Goal: Task Accomplishment & Management: Use online tool/utility

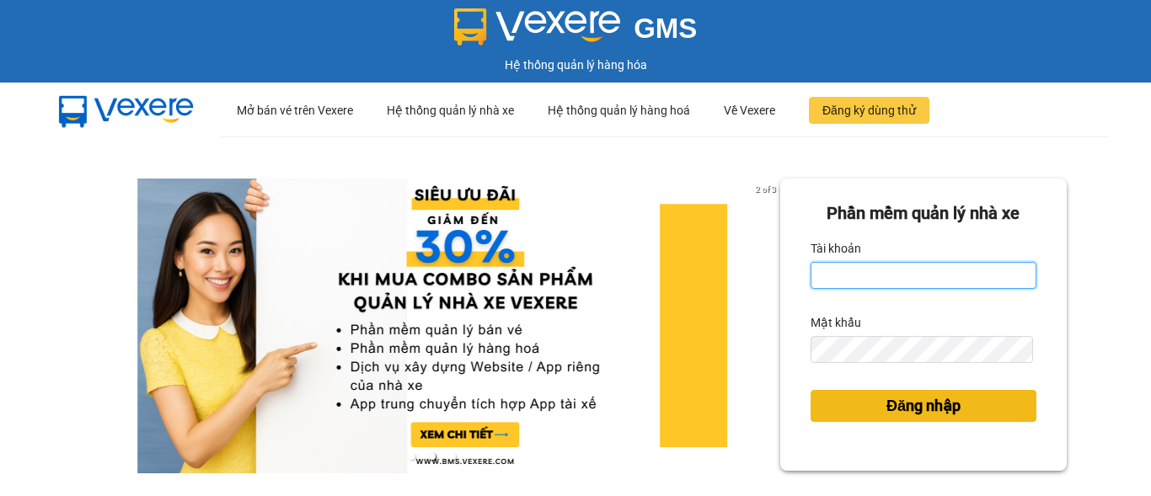
type input "vanmen.binhtam"
click at [938, 406] on span "Đăng nhập" at bounding box center [923, 406] width 74 height 24
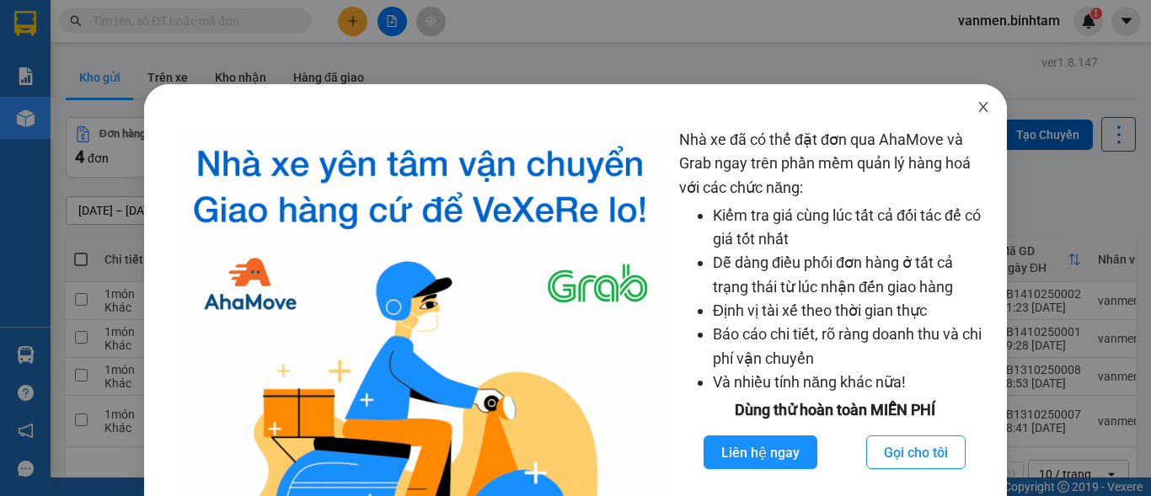
click at [981, 105] on span "Close" at bounding box center [982, 107] width 47 height 47
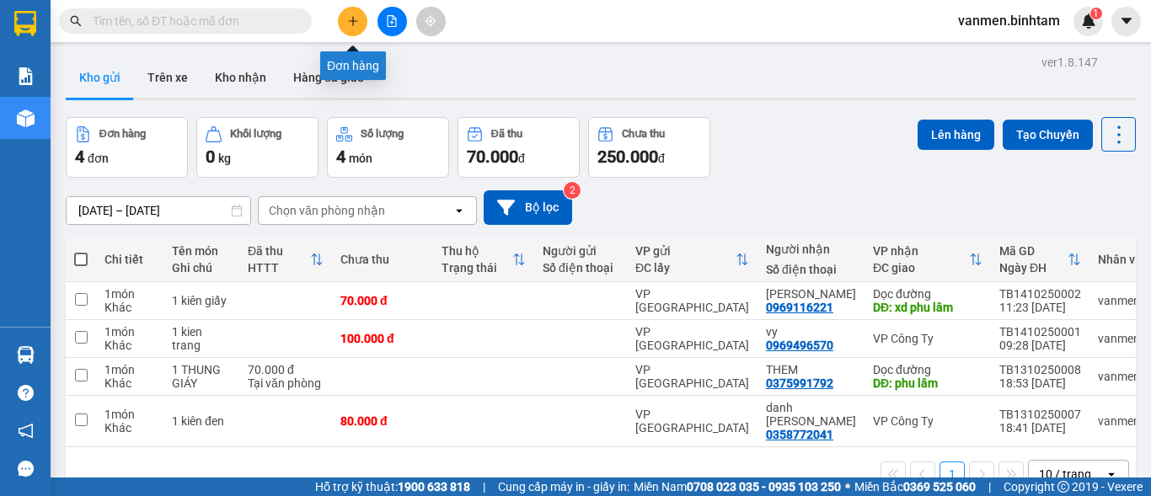
click at [349, 16] on icon "plus" at bounding box center [353, 21] width 12 height 12
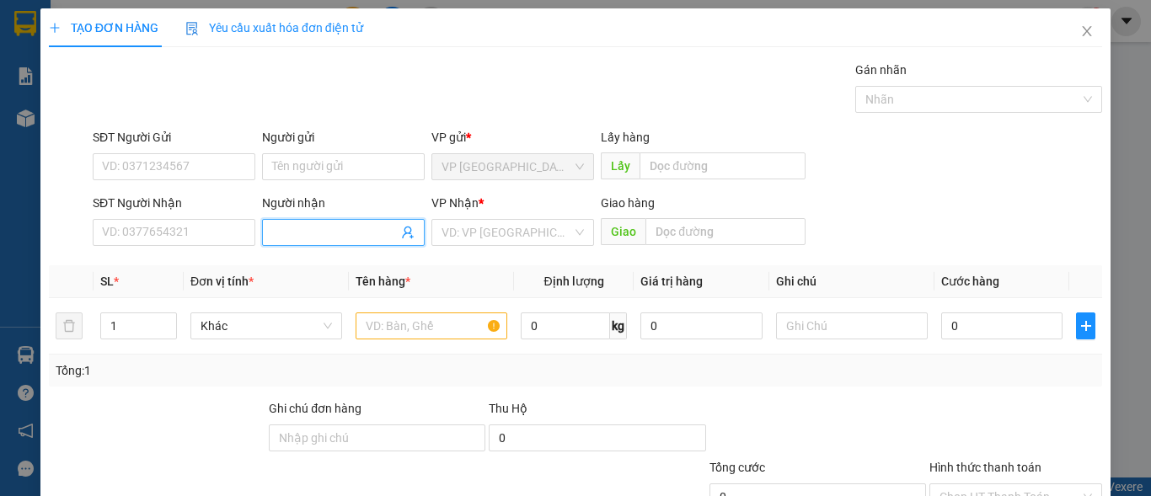
click at [281, 235] on input "Người nhận" at bounding box center [335, 232] width 126 height 19
type input "c nhân"
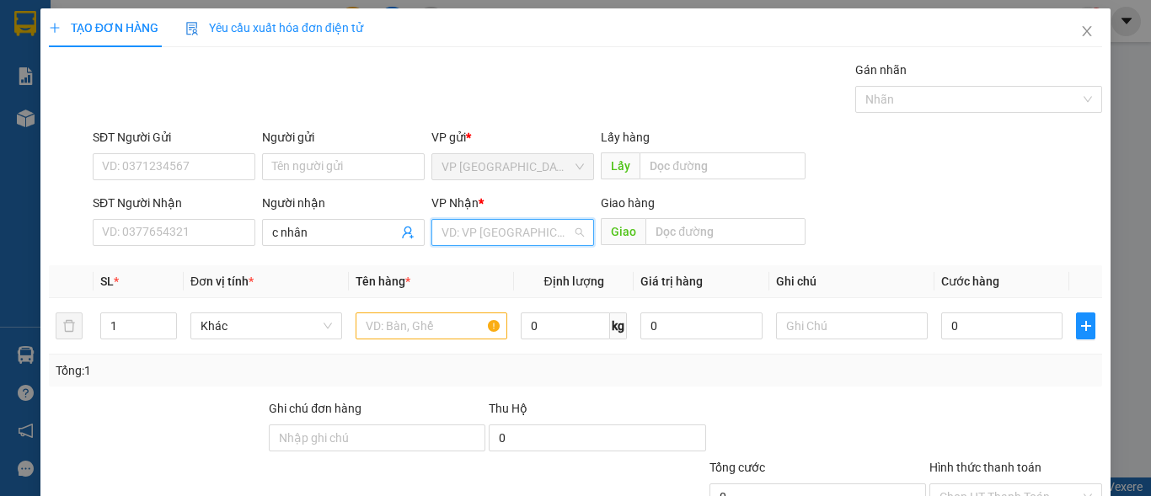
click at [496, 240] on input "search" at bounding box center [506, 232] width 131 height 25
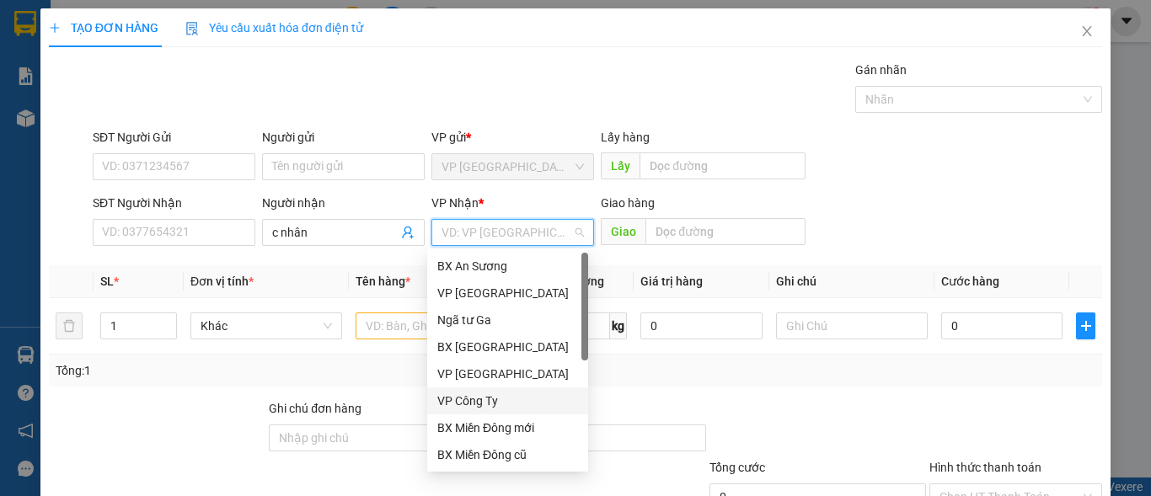
click at [459, 405] on div "VP Công Ty" at bounding box center [507, 401] width 141 height 19
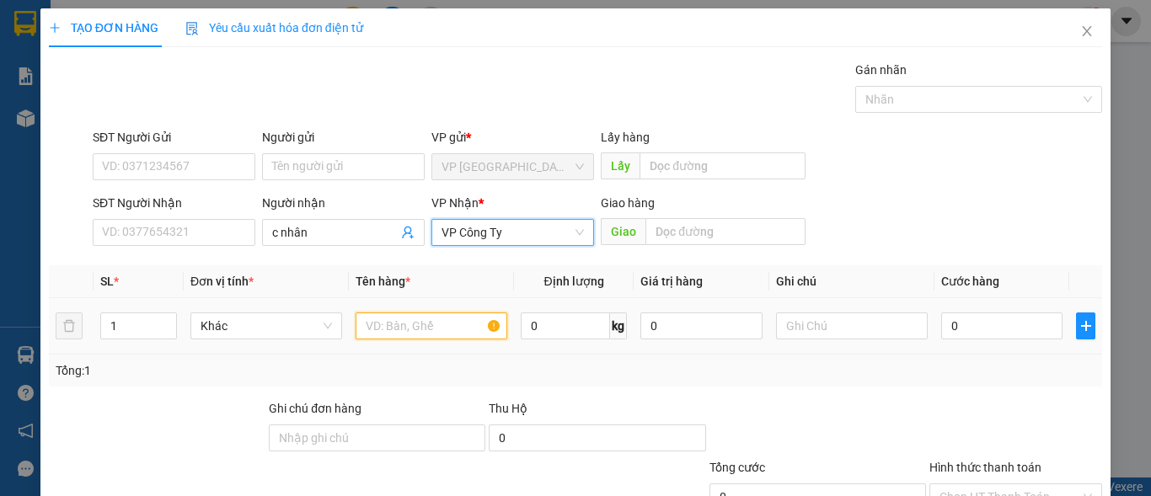
click at [407, 324] on input "text" at bounding box center [431, 326] width 152 height 27
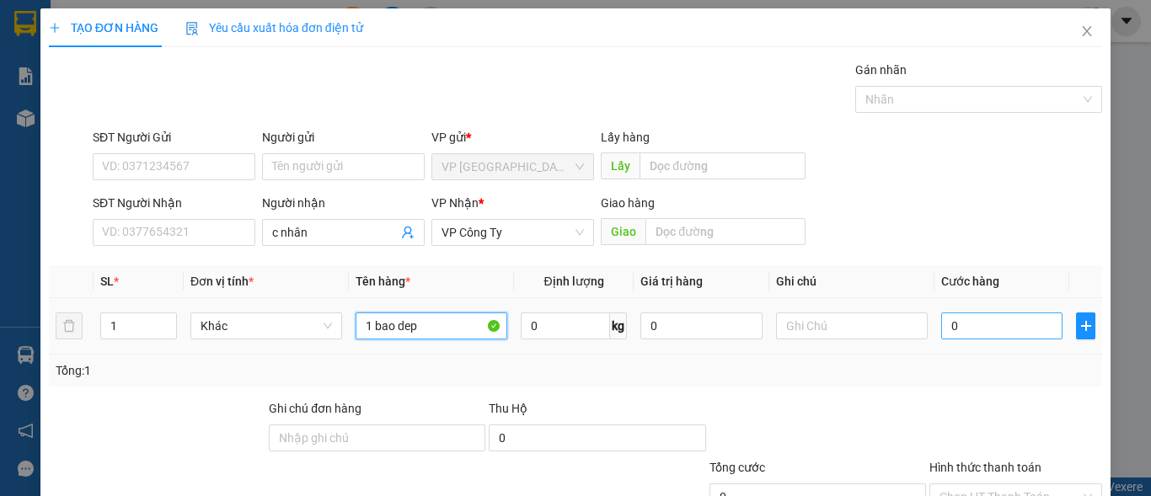
type input "1 bao dep"
click at [981, 323] on input "0" at bounding box center [1001, 326] width 121 height 27
type input "8"
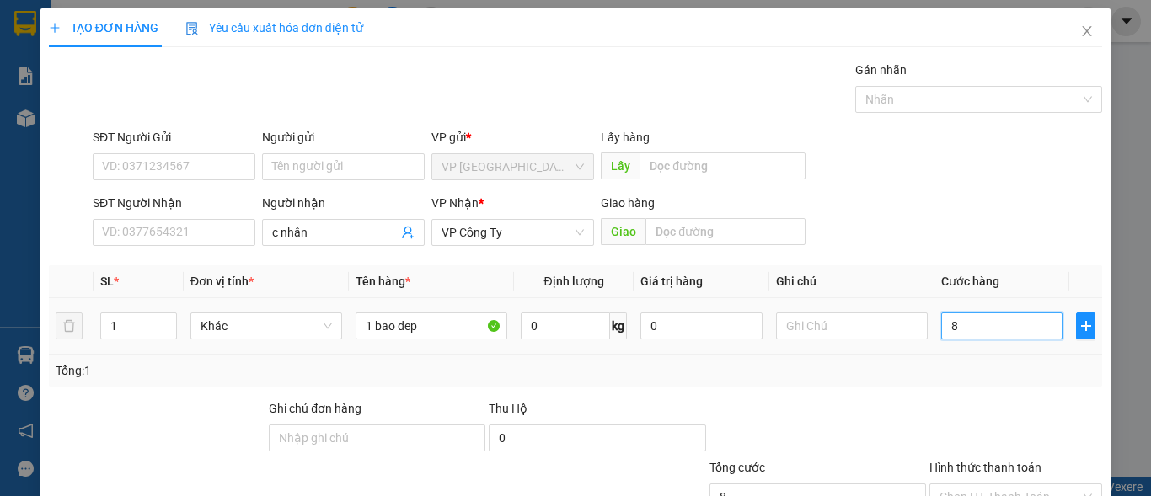
type input "80"
type input "800"
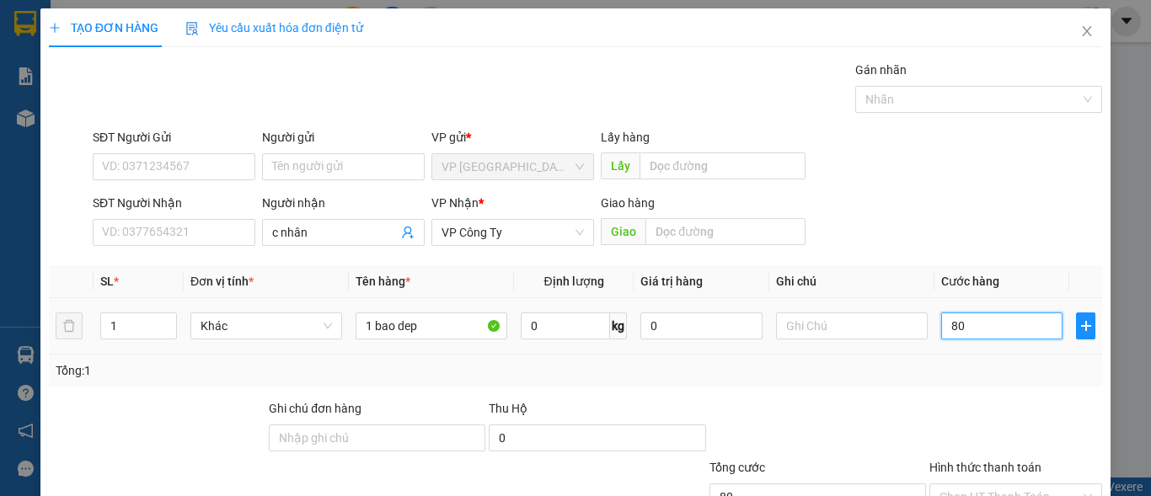
type input "800"
type input "8.000"
type input "80.000"
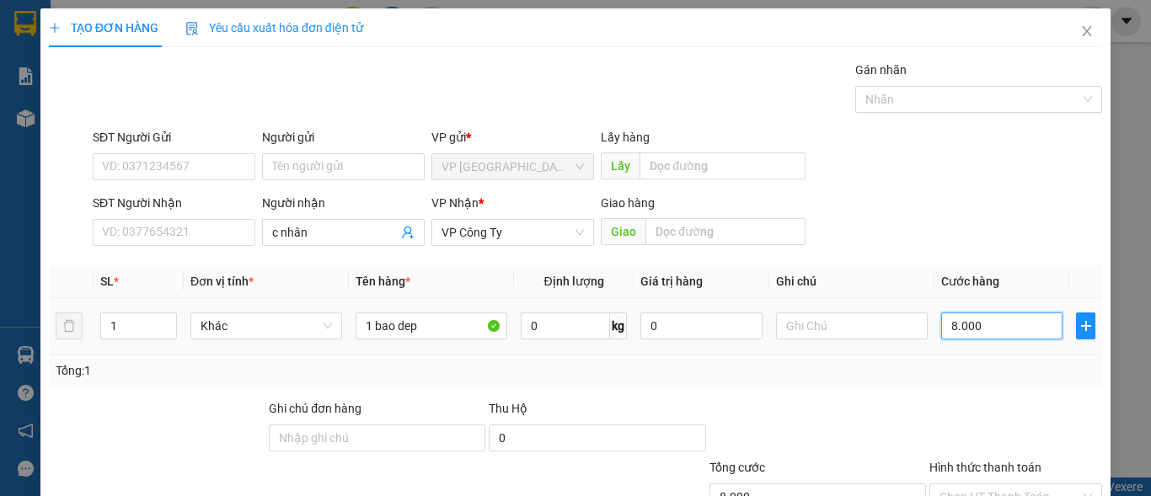
type input "80.000"
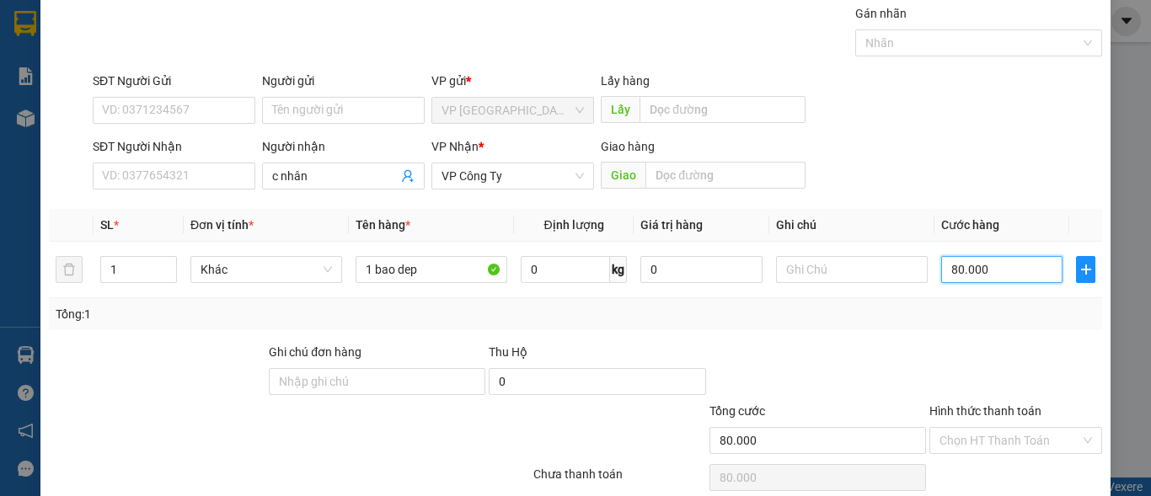
scroll to position [127, 0]
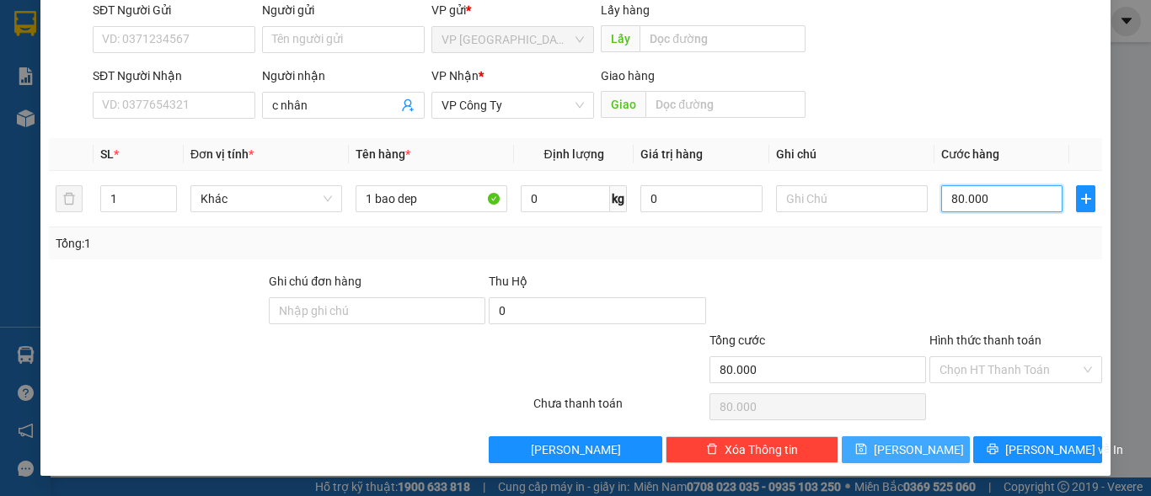
type input "80.000"
click at [867, 456] on span "save" at bounding box center [861, 449] width 12 height 13
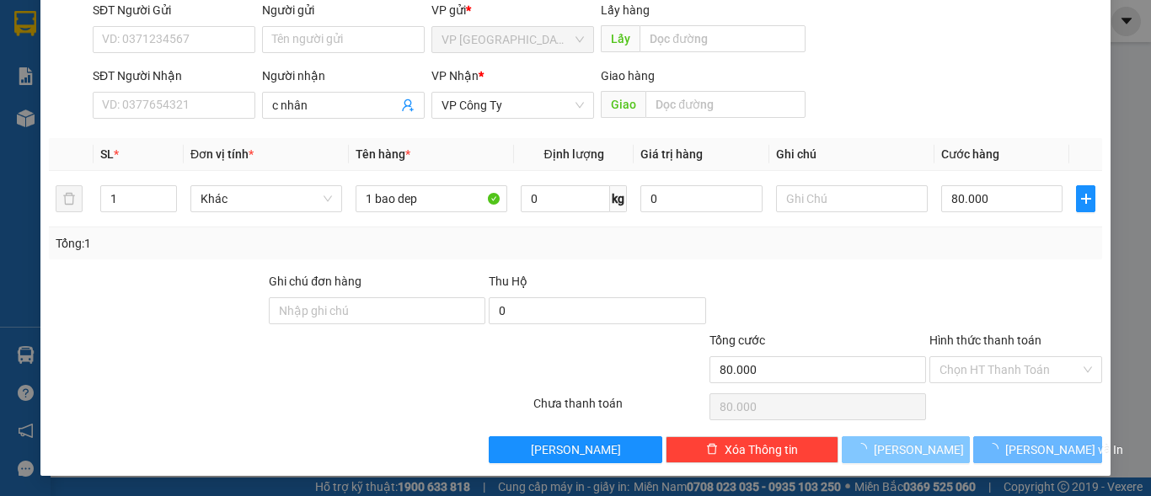
type input "0"
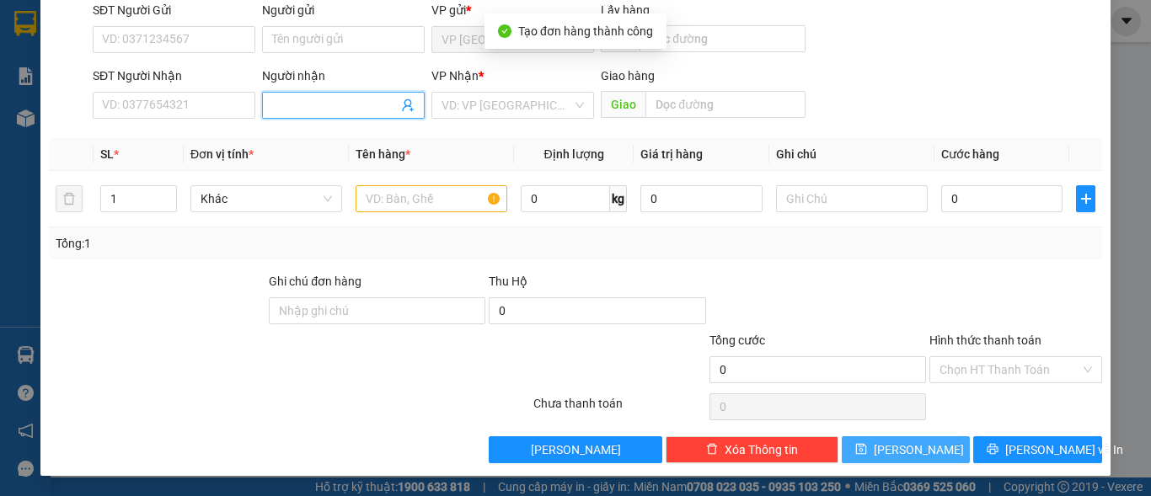
click at [272, 106] on input "Người nhận" at bounding box center [335, 105] width 126 height 19
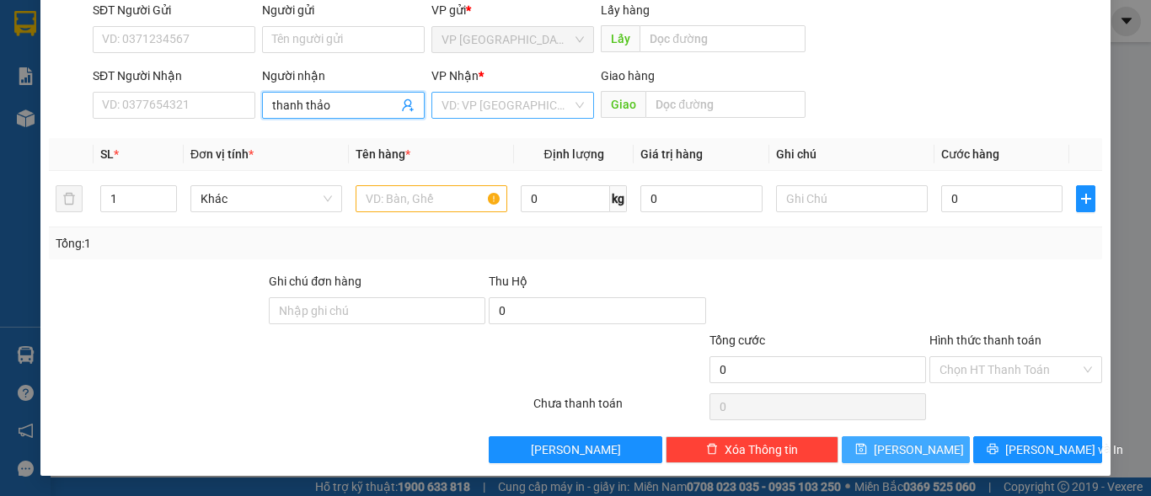
type input "thanh thảo"
click at [498, 97] on input "search" at bounding box center [506, 105] width 131 height 25
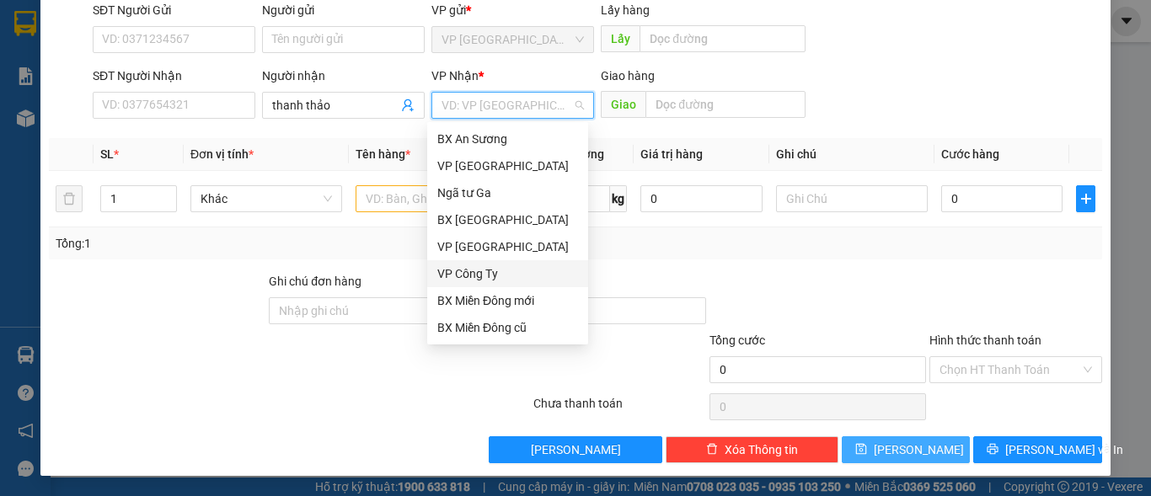
click at [468, 280] on div "VP Công Ty" at bounding box center [507, 274] width 141 height 19
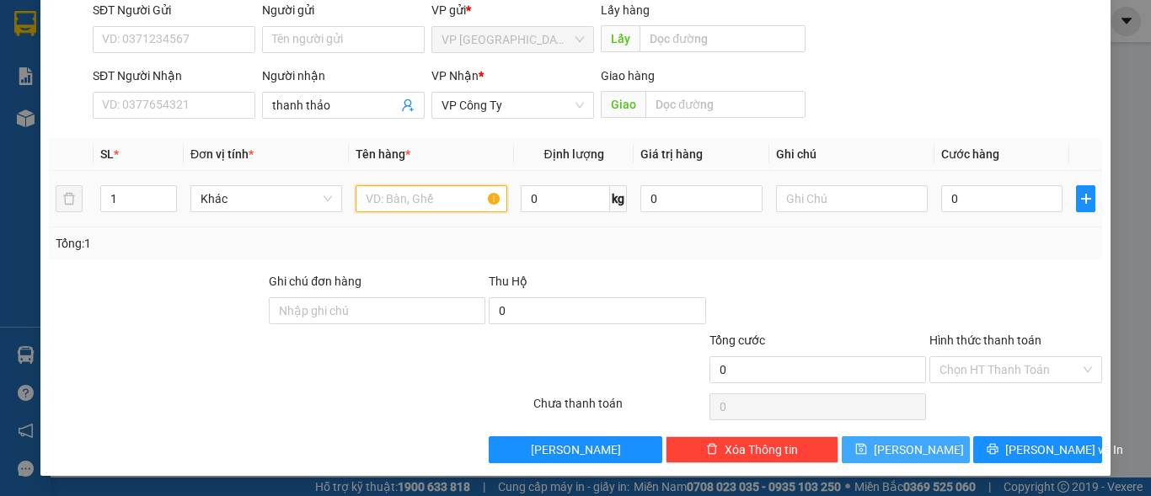
click at [398, 192] on input "text" at bounding box center [431, 198] width 152 height 27
type input "1 bao dep"
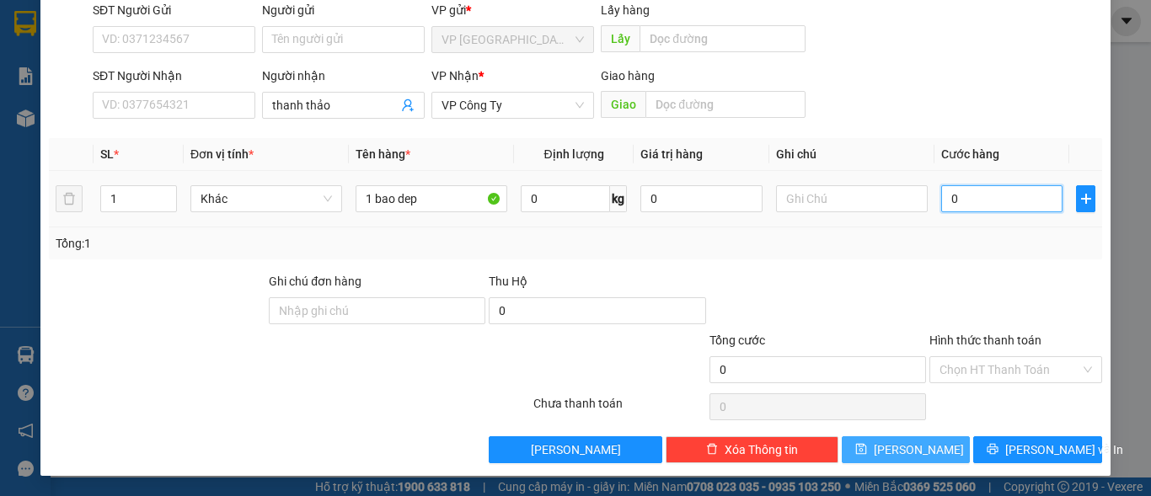
click at [997, 196] on input "0" at bounding box center [1001, 198] width 121 height 27
type input "1"
type input "12"
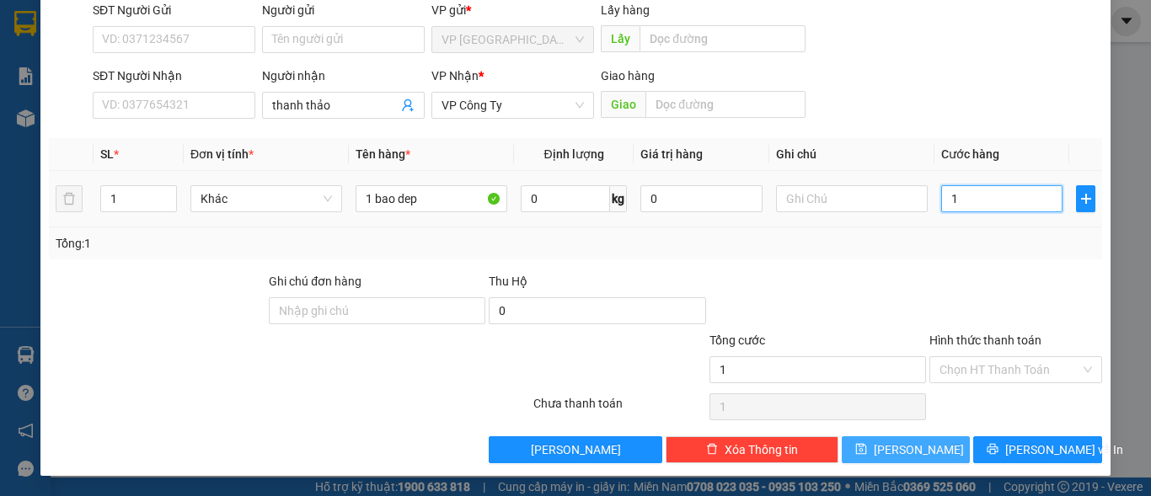
type input "12"
type input "120"
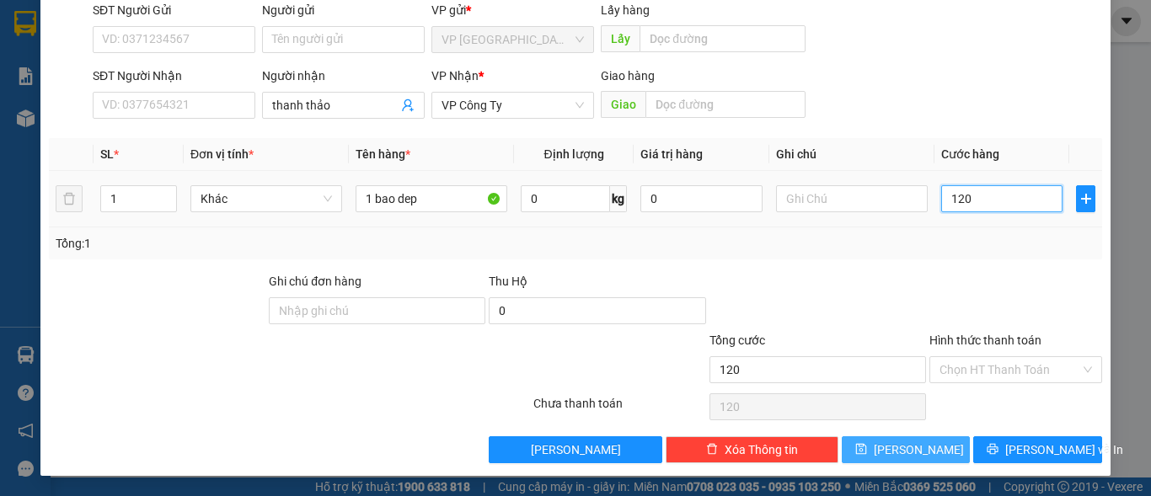
type input "1.200"
type input "12.000"
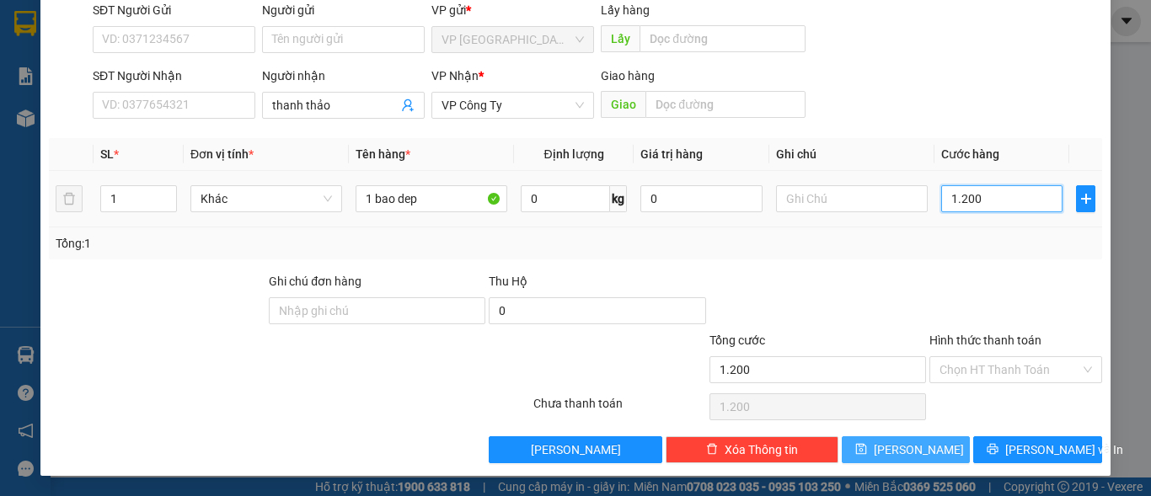
type input "12.000"
type input "120.000"
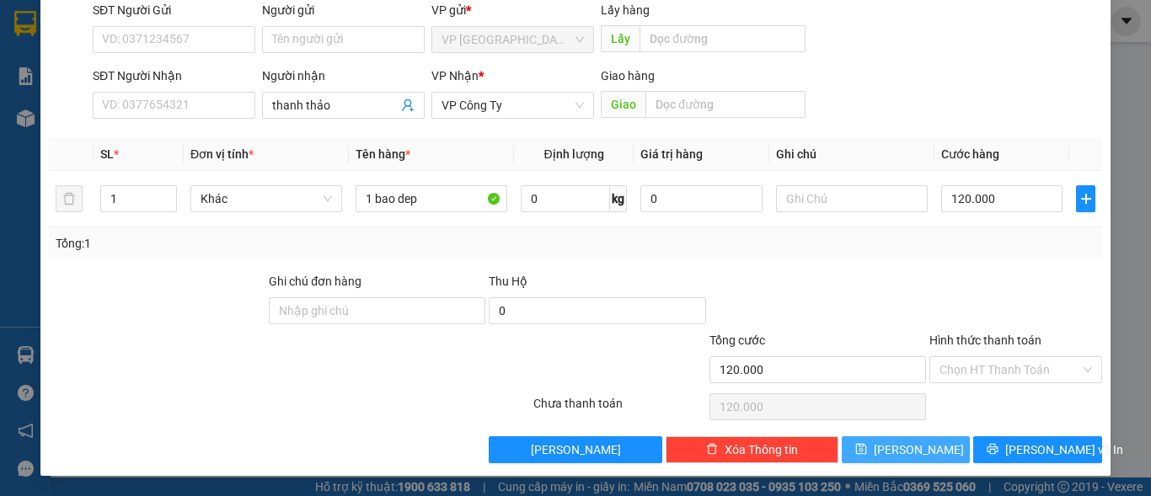
click at [867, 452] on icon "save" at bounding box center [861, 449] width 12 height 12
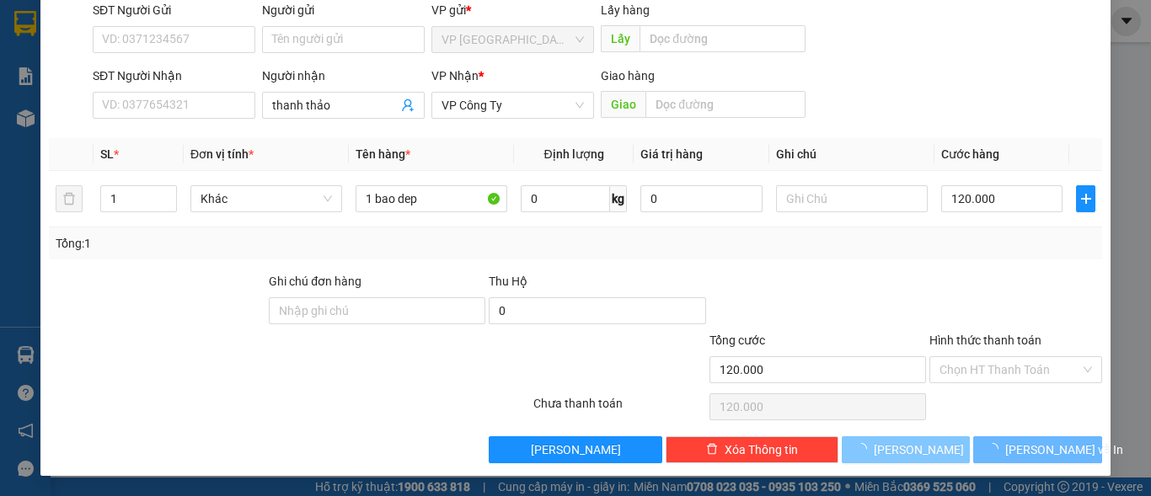
type input "0"
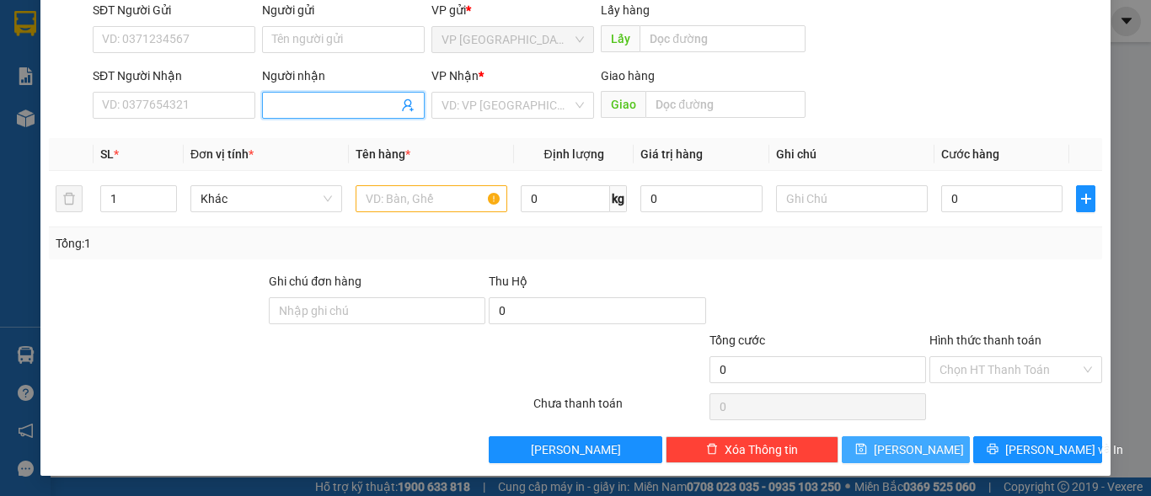
click at [323, 99] on input "Người nhận" at bounding box center [335, 105] width 126 height 19
type input "thoa trong"
click at [503, 112] on input "search" at bounding box center [506, 105] width 131 height 25
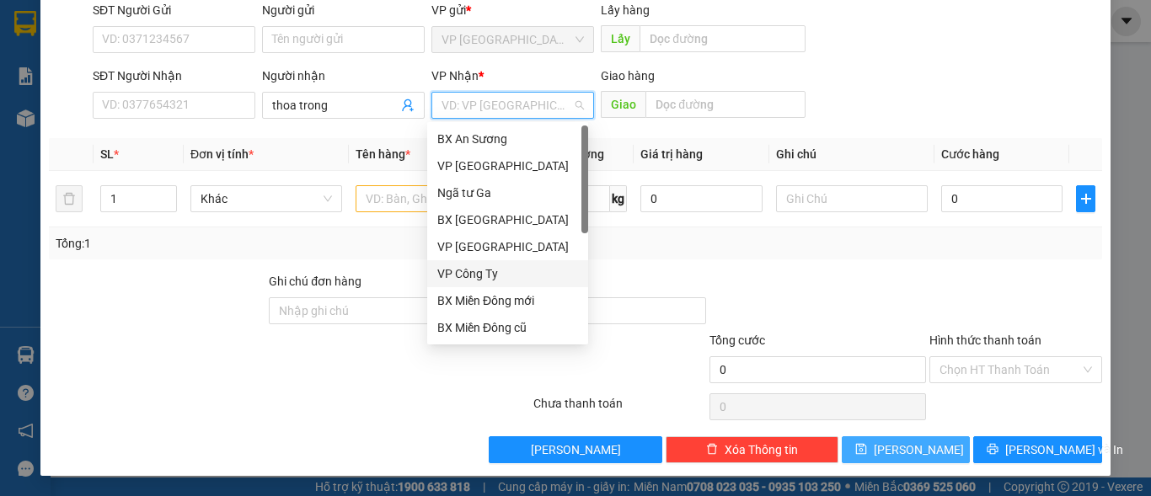
click at [468, 278] on div "VP Công Ty" at bounding box center [507, 274] width 141 height 19
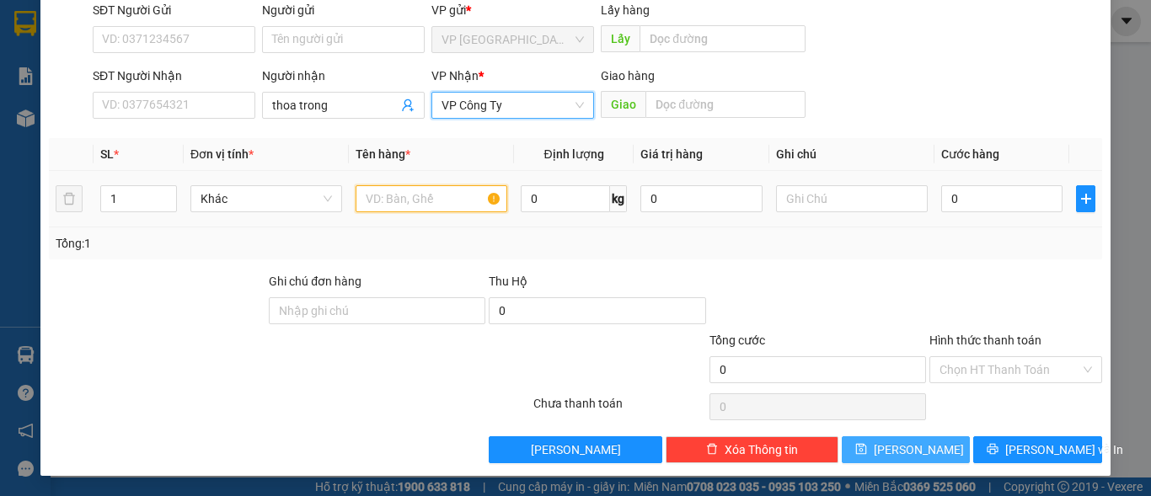
click at [407, 196] on input "text" at bounding box center [431, 198] width 152 height 27
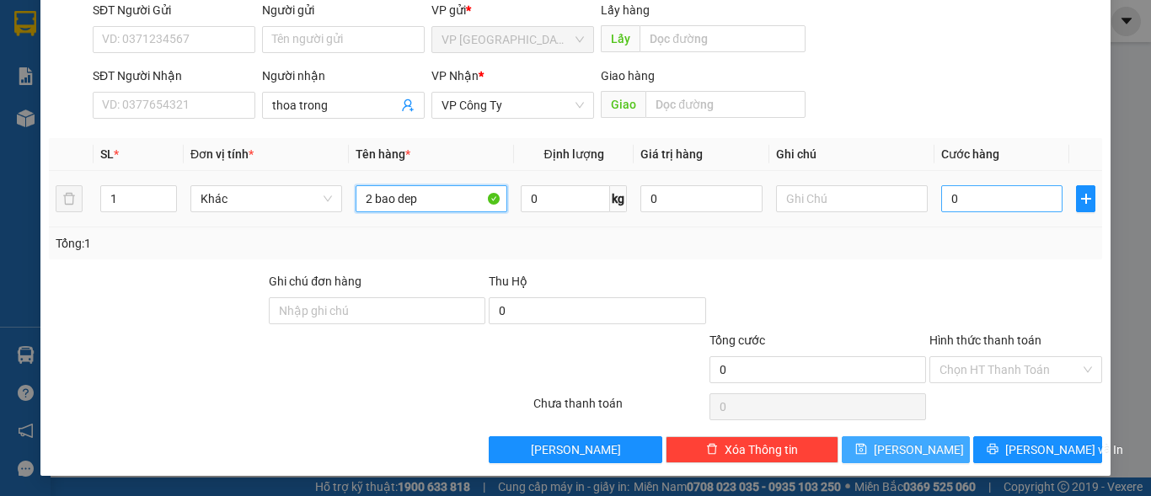
type input "2 bao dep"
click at [971, 200] on input "0" at bounding box center [1001, 198] width 121 height 27
type input "2"
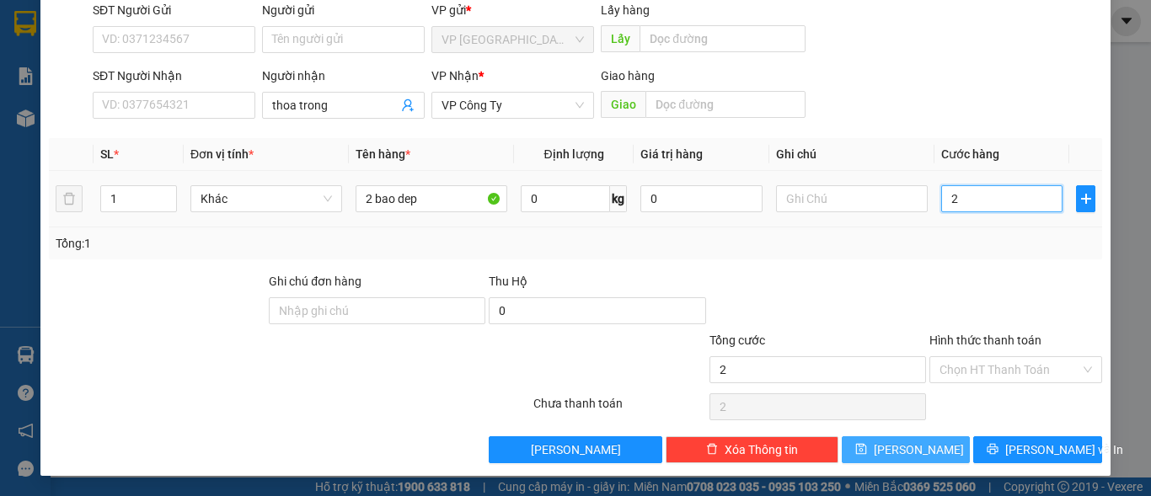
type input "20"
type input "200"
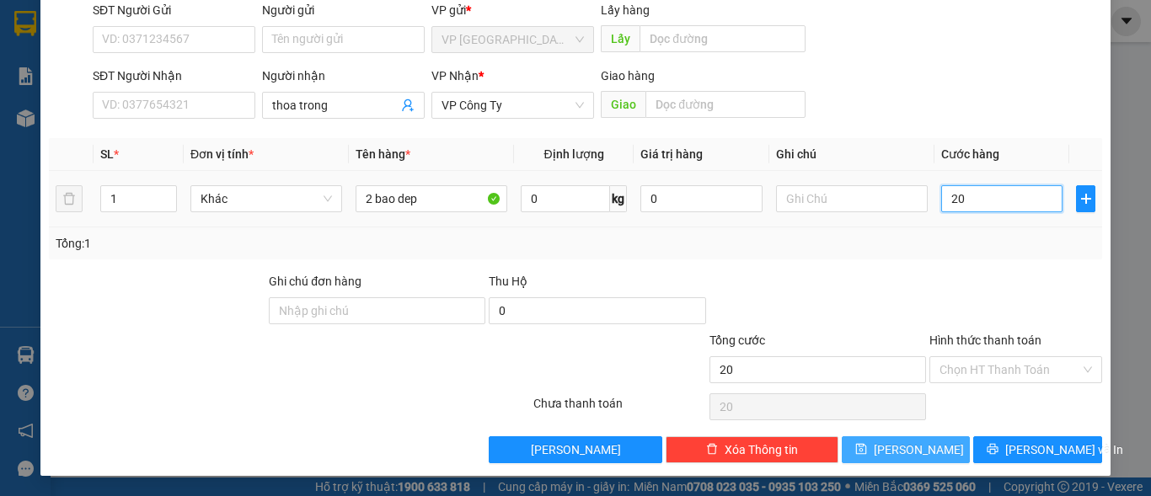
type input "200"
type input "2.000"
type input "20.000"
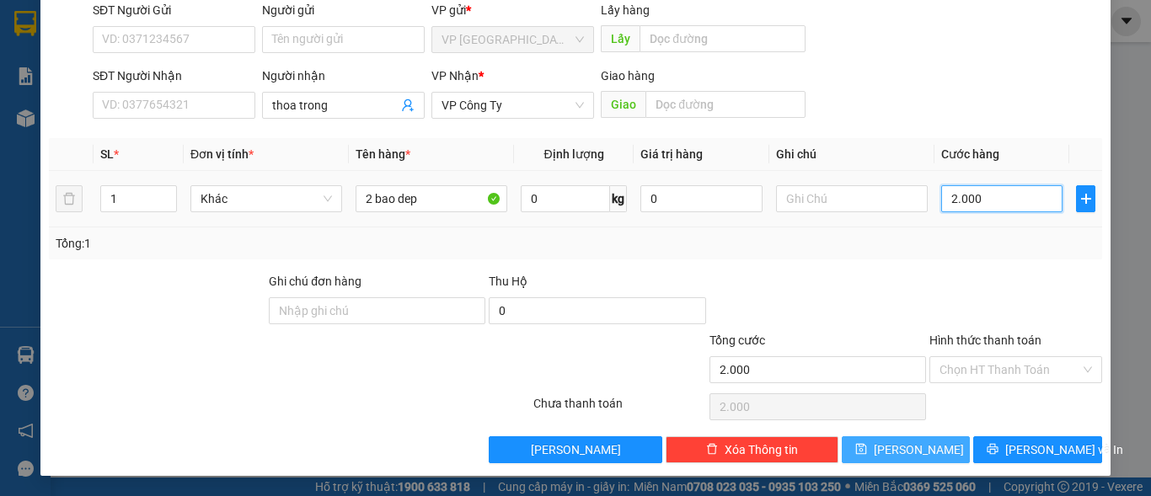
type input "20.000"
type input "200.000"
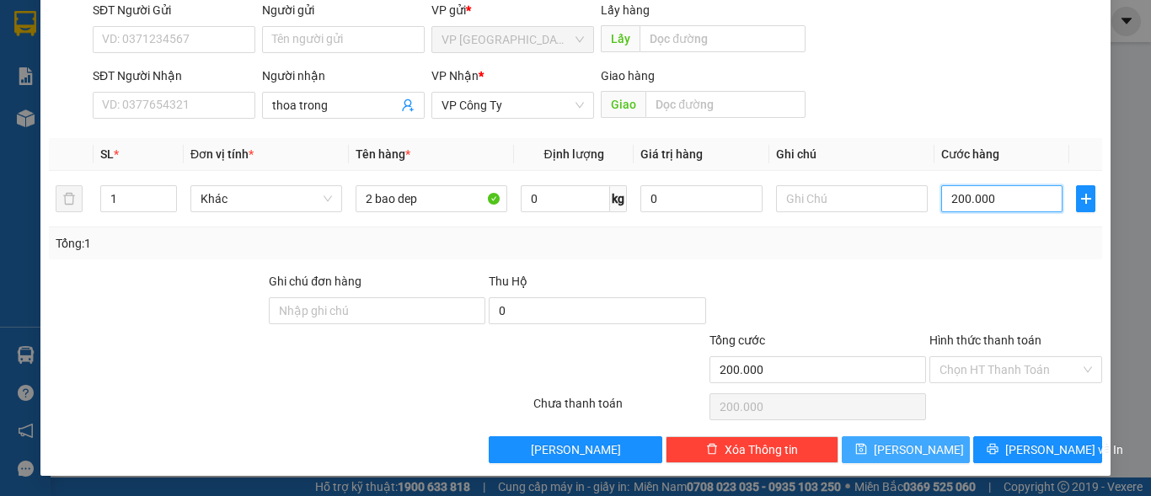
type input "200.000"
click at [884, 441] on button "[PERSON_NAME]" at bounding box center [906, 449] width 129 height 27
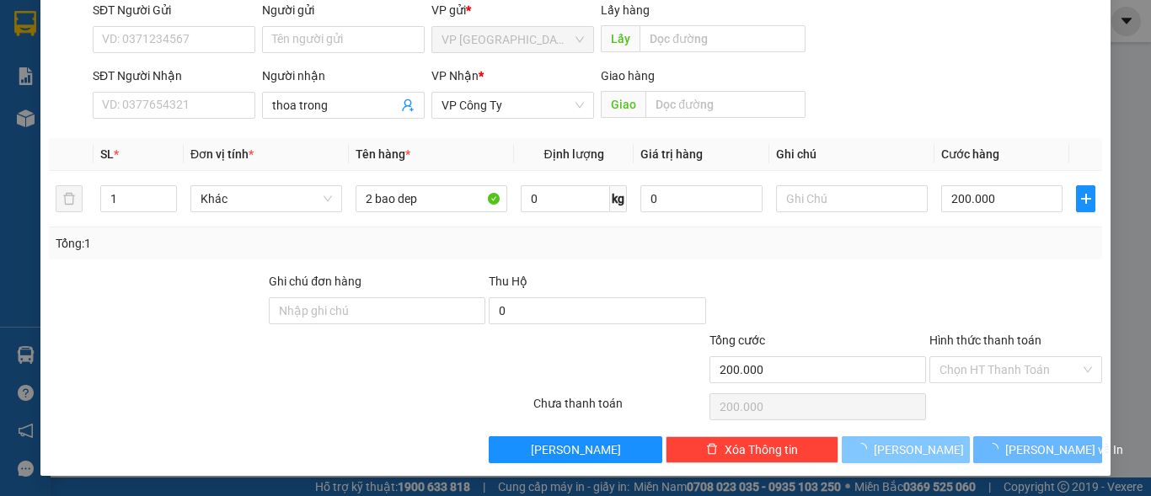
type input "0"
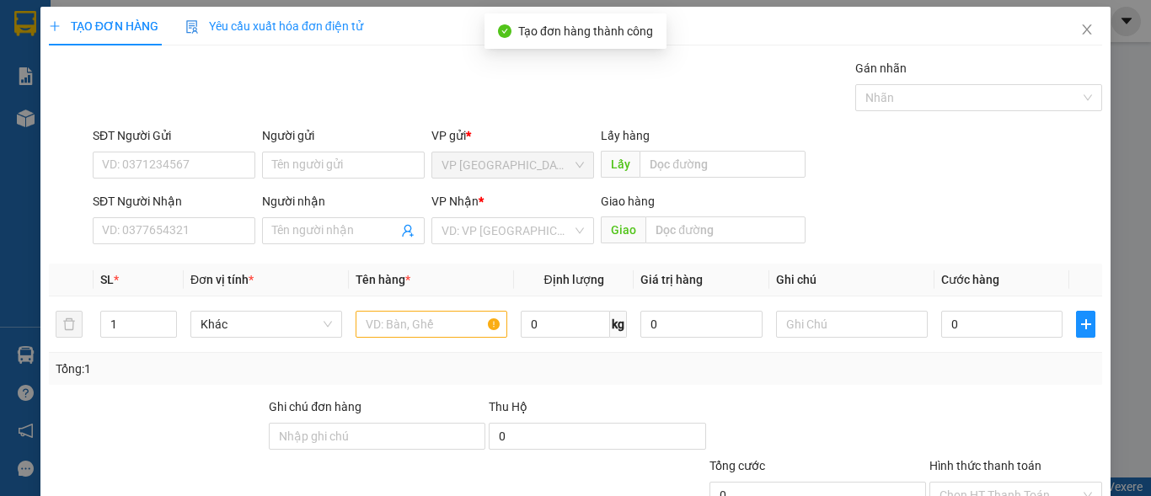
scroll to position [0, 0]
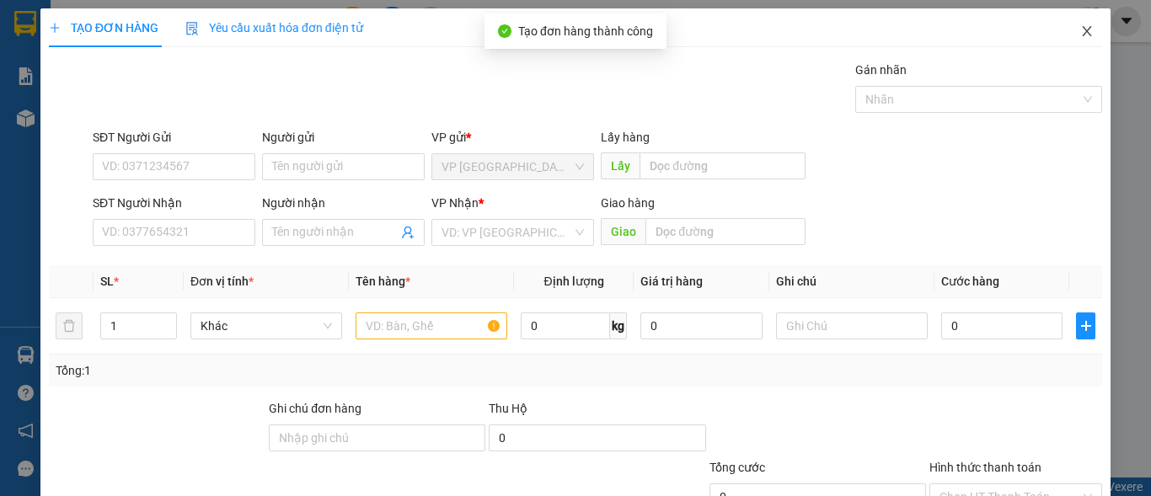
click at [1080, 31] on icon "close" at bounding box center [1086, 30] width 13 height 13
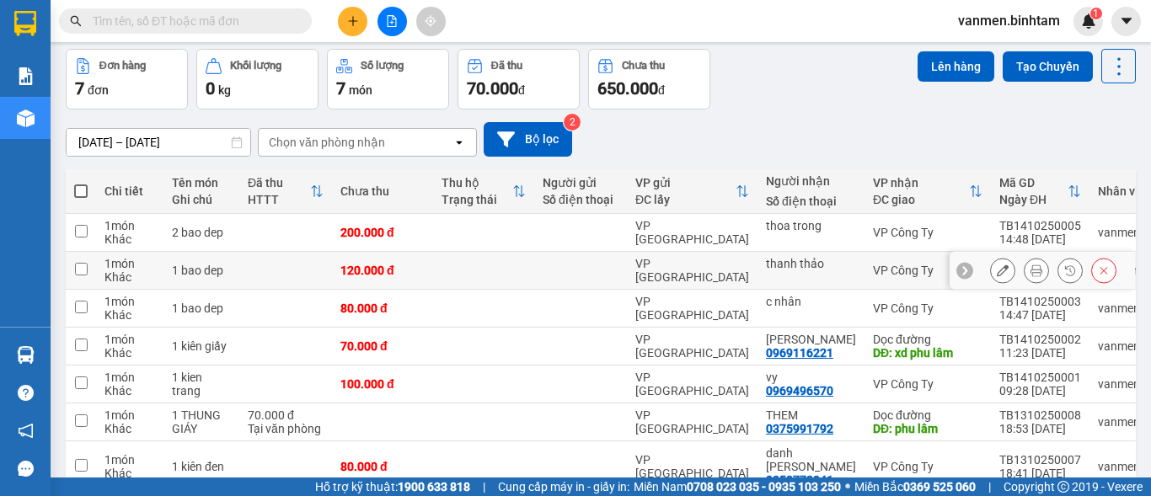
scroll to position [84, 0]
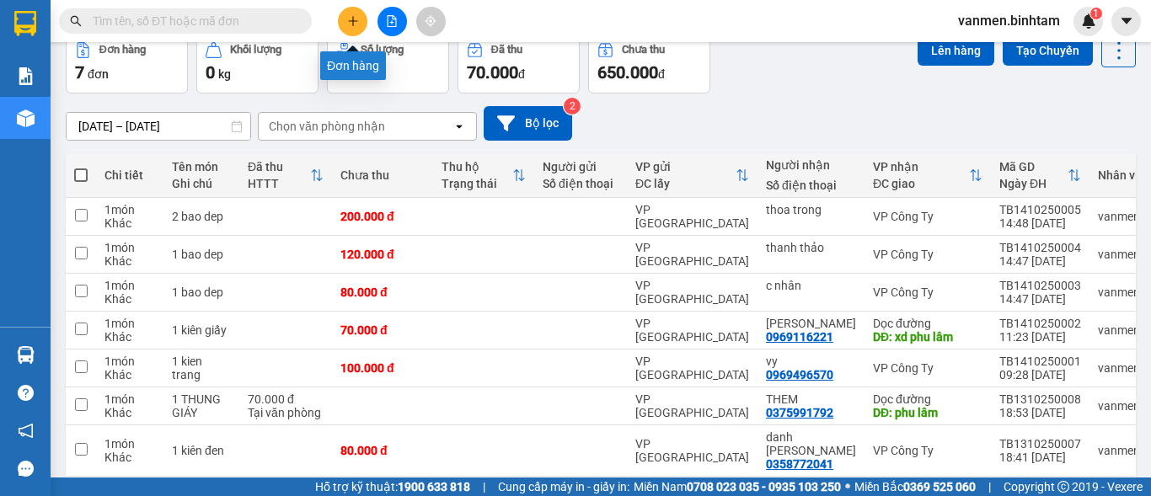
click at [346, 23] on button at bounding box center [352, 21] width 29 height 29
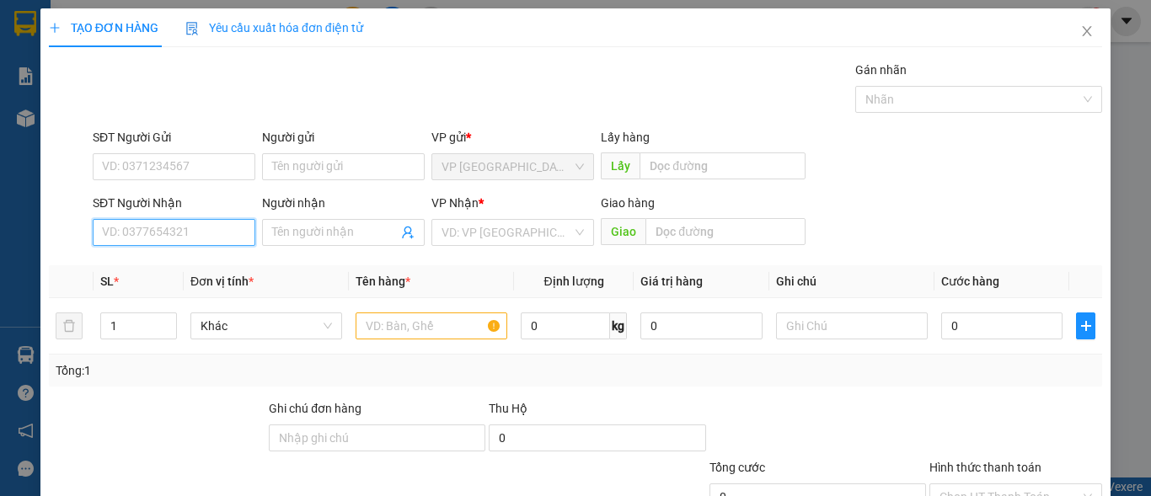
click at [162, 229] on input "SĐT Người Nhận" at bounding box center [174, 232] width 163 height 27
click at [153, 232] on input "SĐT Người Nhận" at bounding box center [174, 232] width 163 height 27
type input "0396303167"
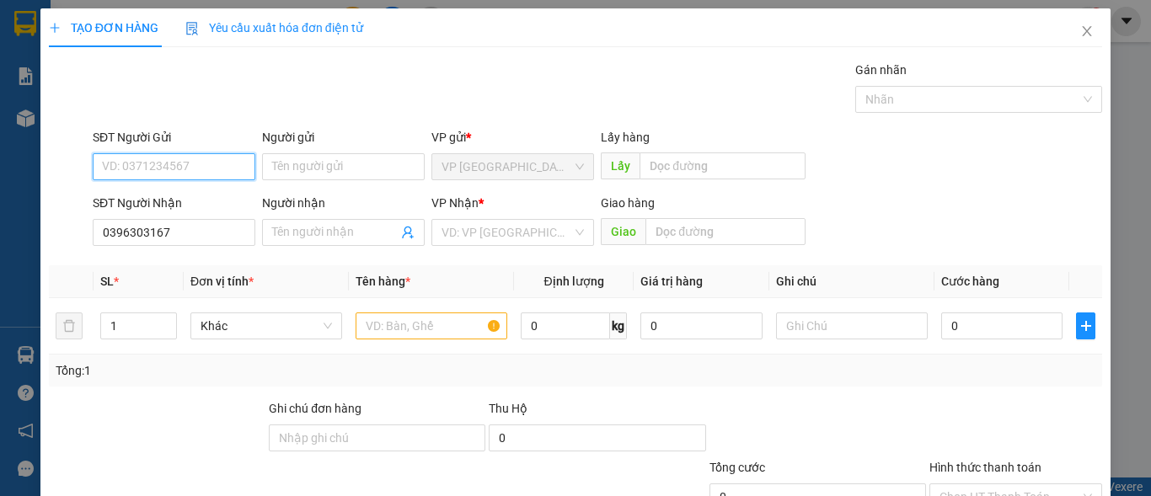
click at [123, 168] on input "SĐT Người Gửi" at bounding box center [174, 166] width 163 height 27
type input "0903328969"
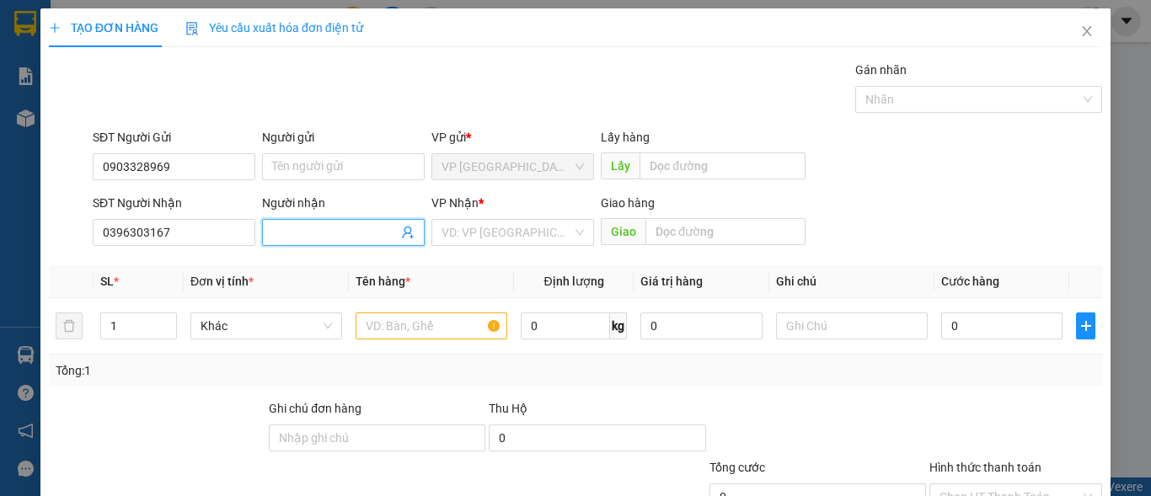
click at [282, 231] on input "Người nhận" at bounding box center [335, 232] width 126 height 19
type input "thanh nga"
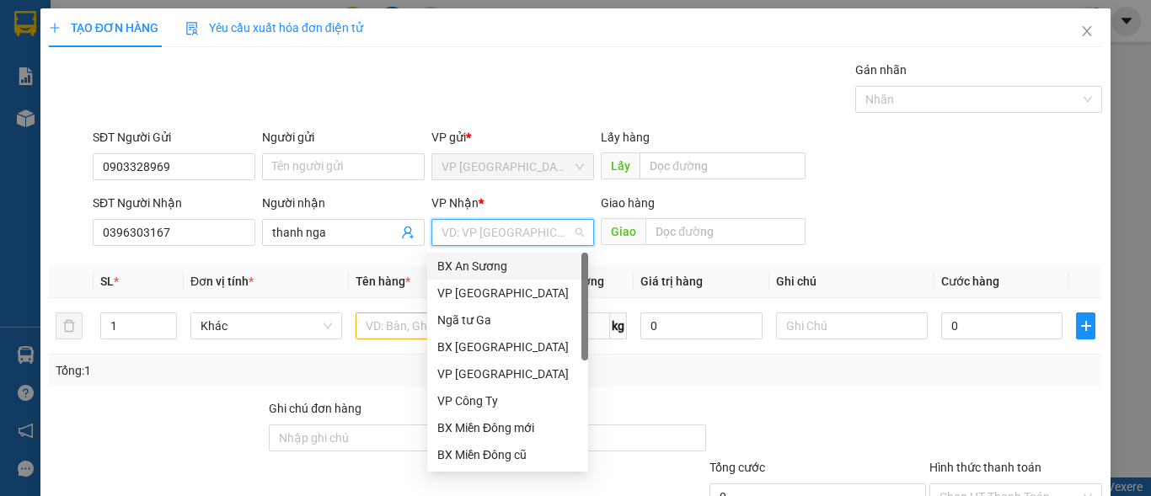
click at [510, 231] on input "search" at bounding box center [506, 232] width 131 height 25
click at [513, 404] on div "VP Công Ty" at bounding box center [507, 401] width 141 height 19
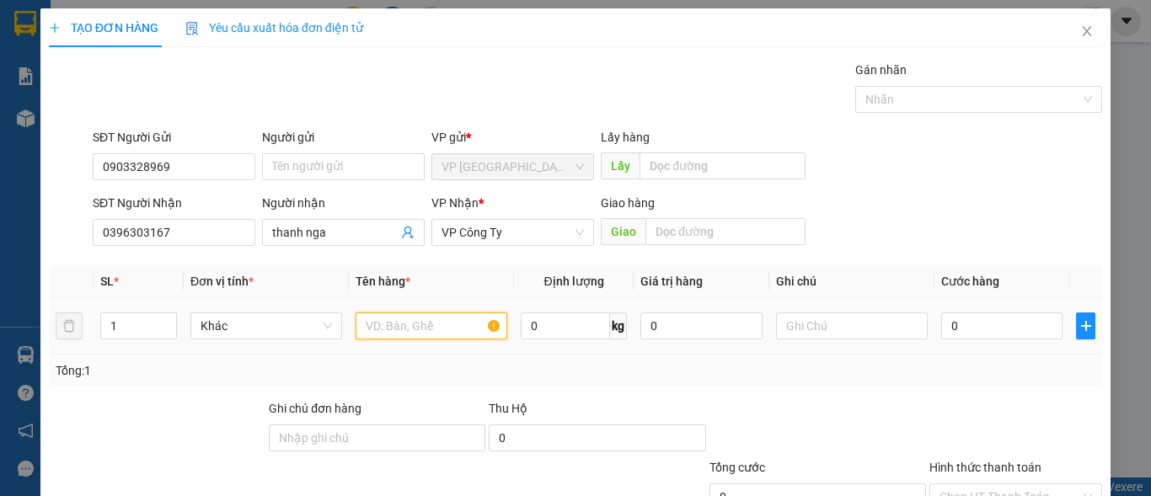
click at [435, 334] on input "text" at bounding box center [431, 326] width 152 height 27
type input "1 bi hs"
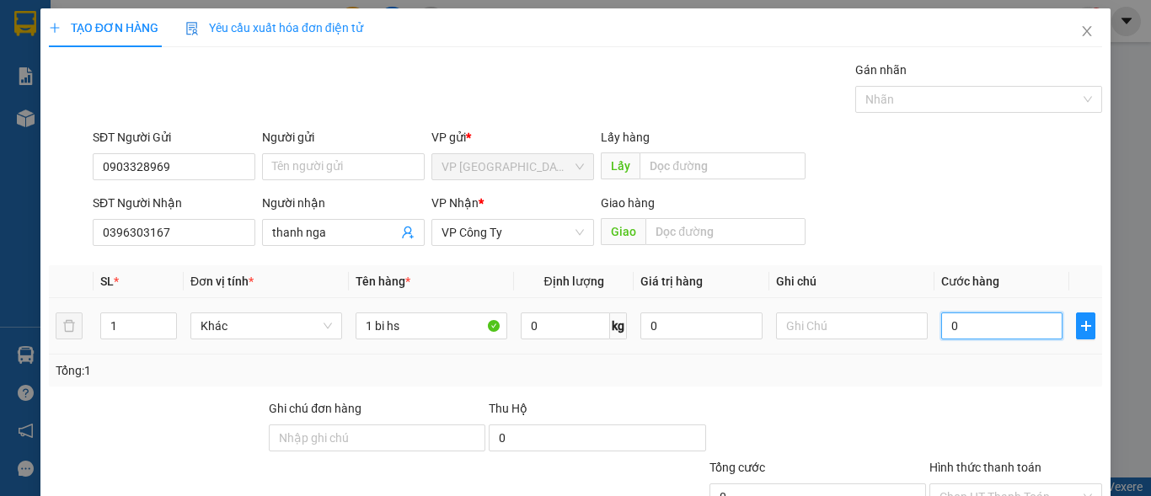
click at [959, 318] on input "0" at bounding box center [1001, 326] width 121 height 27
type input "5"
type input "50"
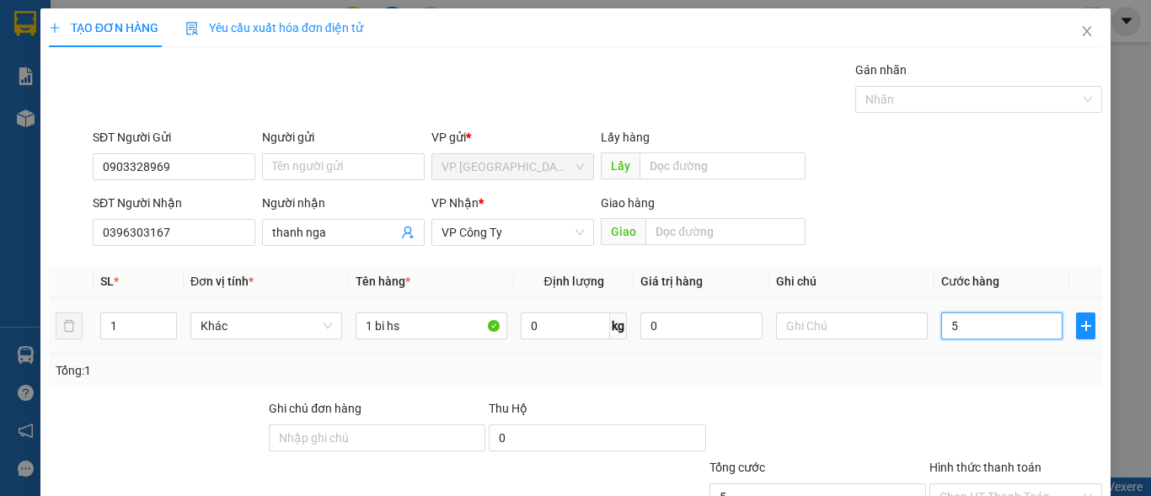
type input "50"
type input "500"
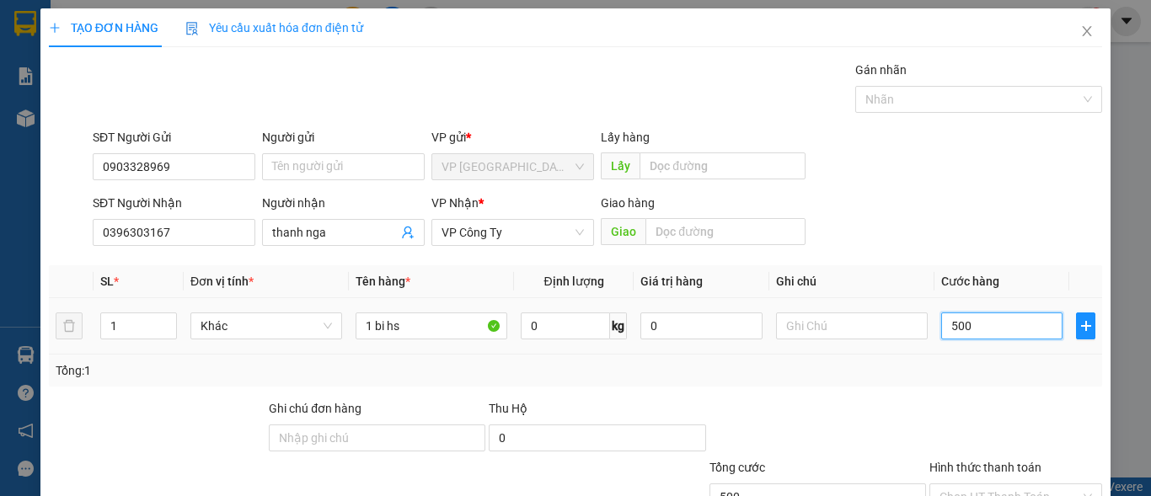
type input "5.000"
type input "50.000"
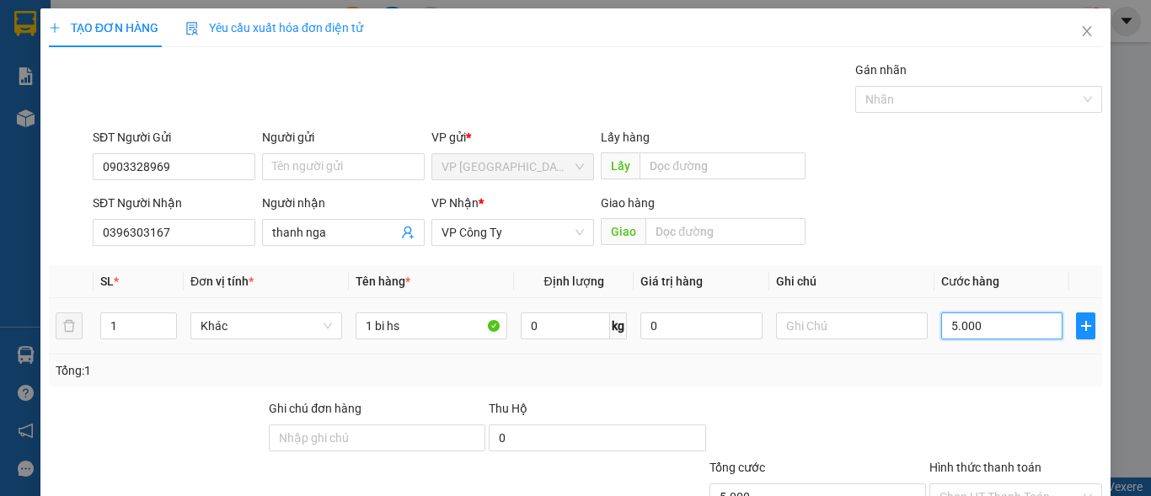
type input "50.000"
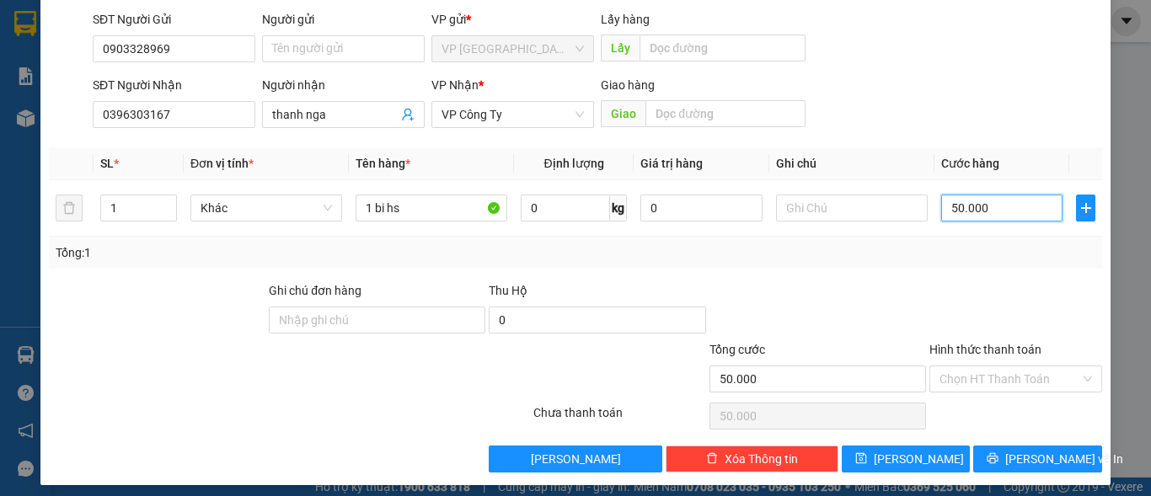
scroll to position [127, 0]
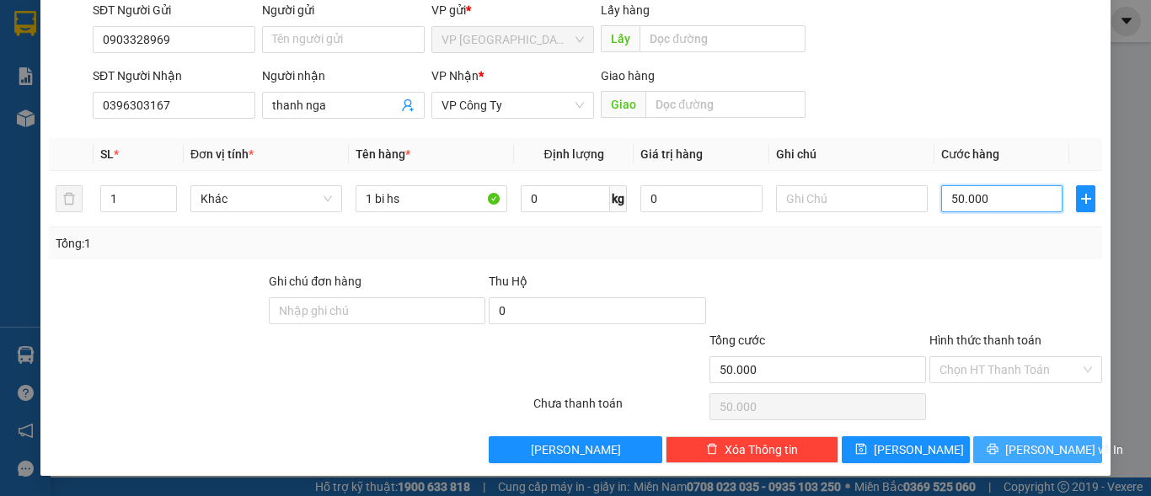
type input "50.000"
click at [1007, 457] on button "[PERSON_NAME] và In" at bounding box center [1037, 449] width 129 height 27
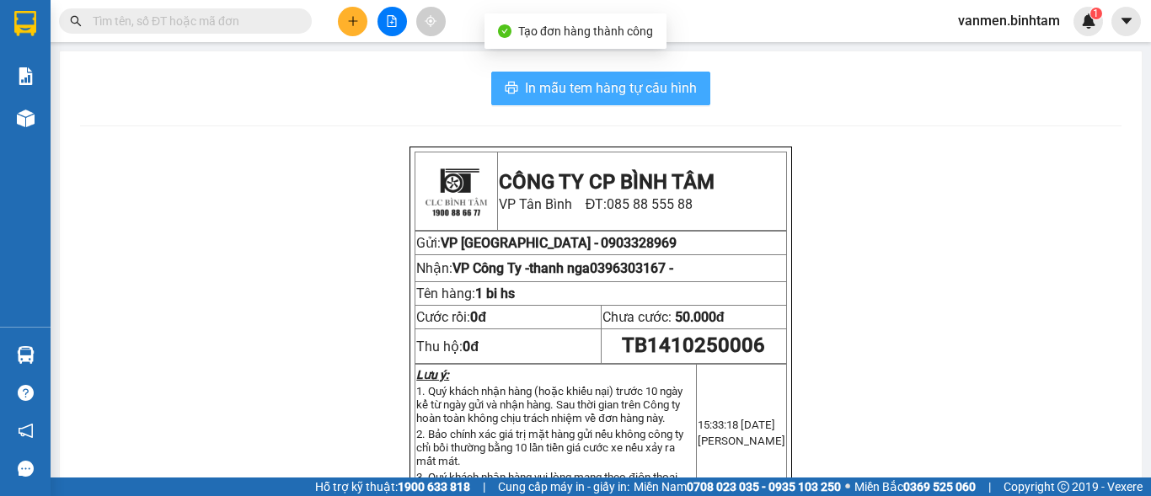
click at [592, 93] on span "In mẫu tem hàng tự cấu hình" at bounding box center [611, 87] width 172 height 21
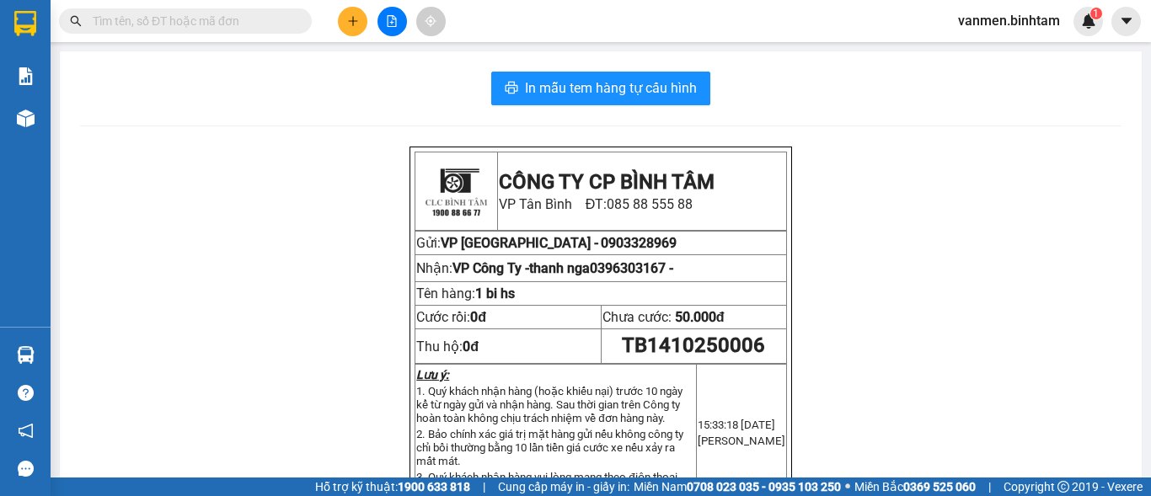
click at [42, 469] on div "Phản hồi" at bounding box center [25, 469] width 51 height 38
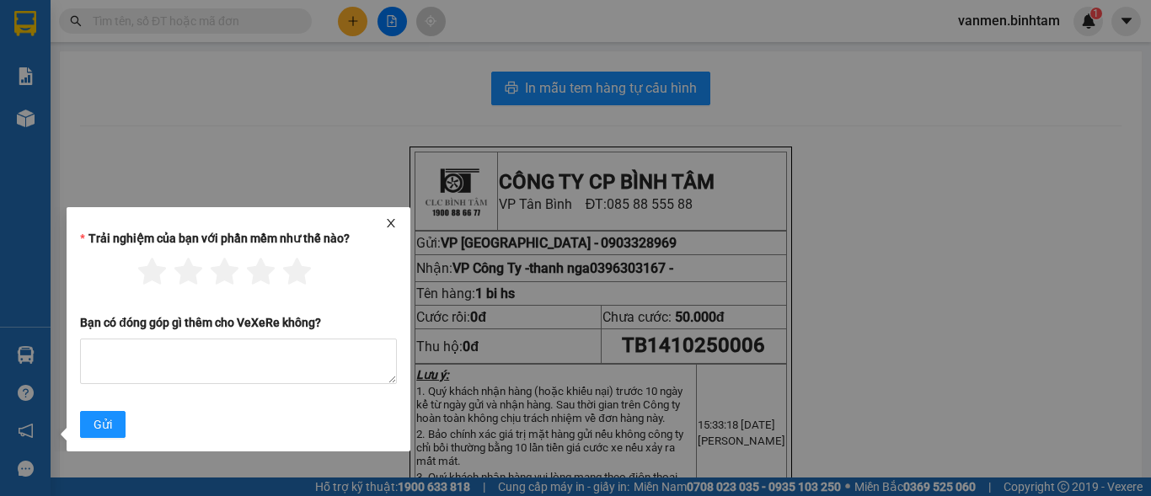
click at [392, 222] on icon "close" at bounding box center [391, 223] width 8 height 8
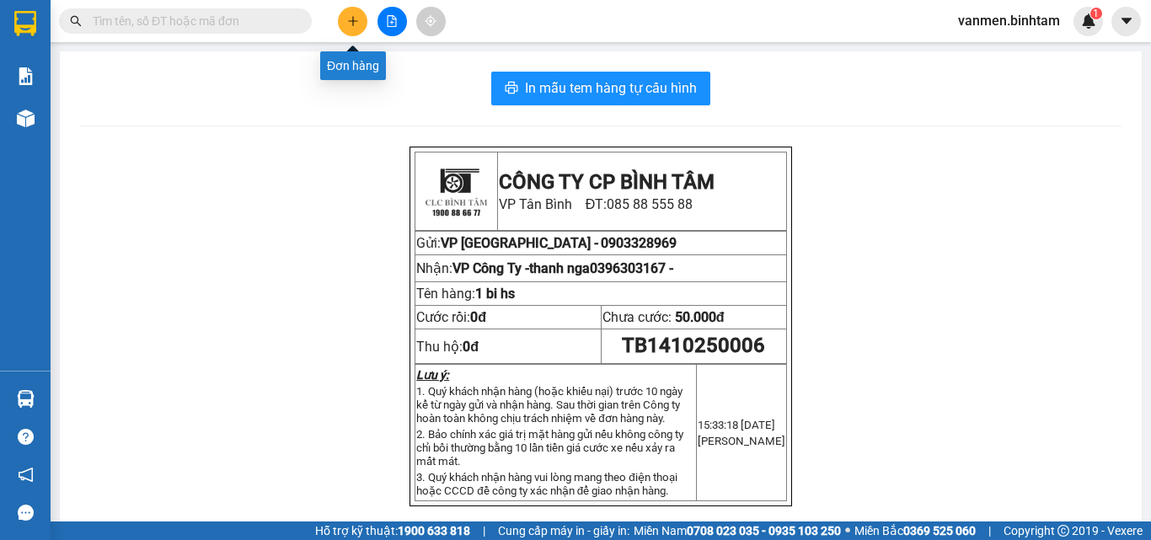
click at [355, 20] on icon "plus" at bounding box center [353, 21] width 12 height 12
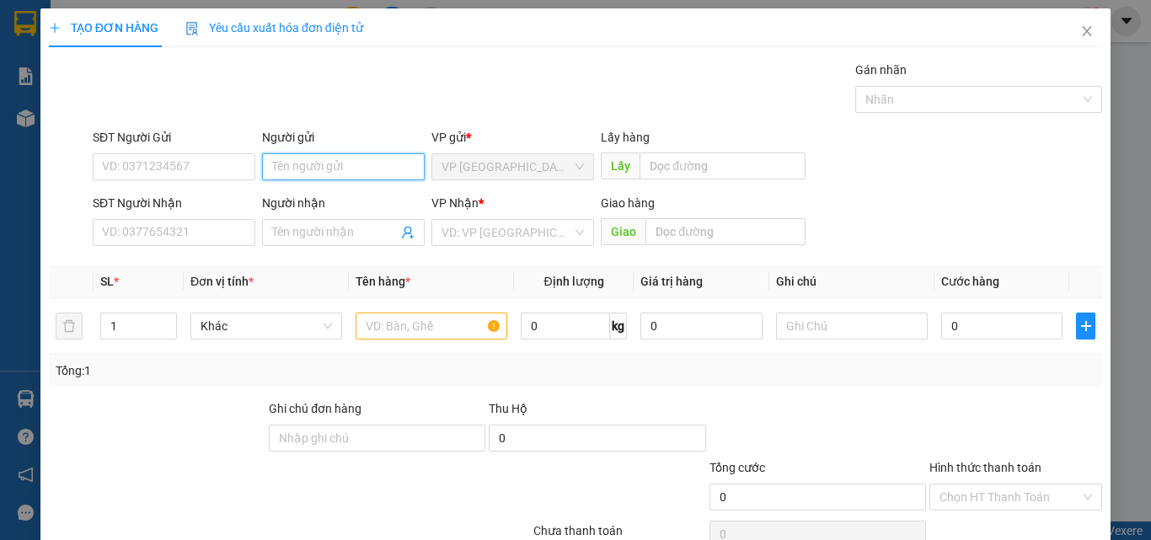
click at [288, 159] on input "Người gửi" at bounding box center [343, 166] width 163 height 27
type input "[PERSON_NAME]"
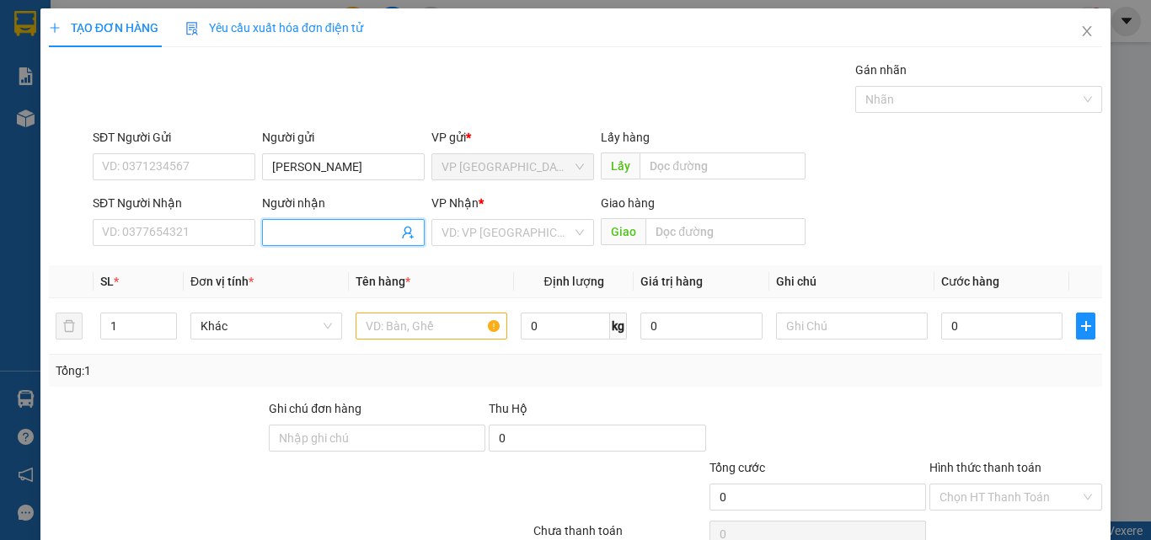
click at [295, 226] on input "Người nhận" at bounding box center [335, 232] width 126 height 19
type input "[PERSON_NAME]"
click at [479, 238] on input "search" at bounding box center [506, 232] width 131 height 25
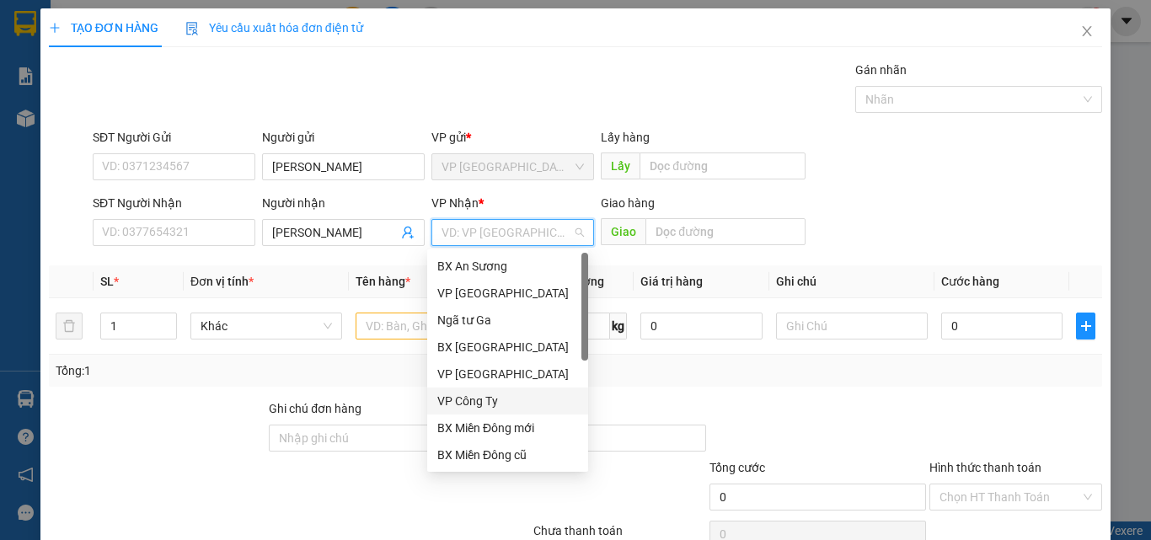
click at [494, 404] on div "VP Công Ty" at bounding box center [507, 401] width 141 height 19
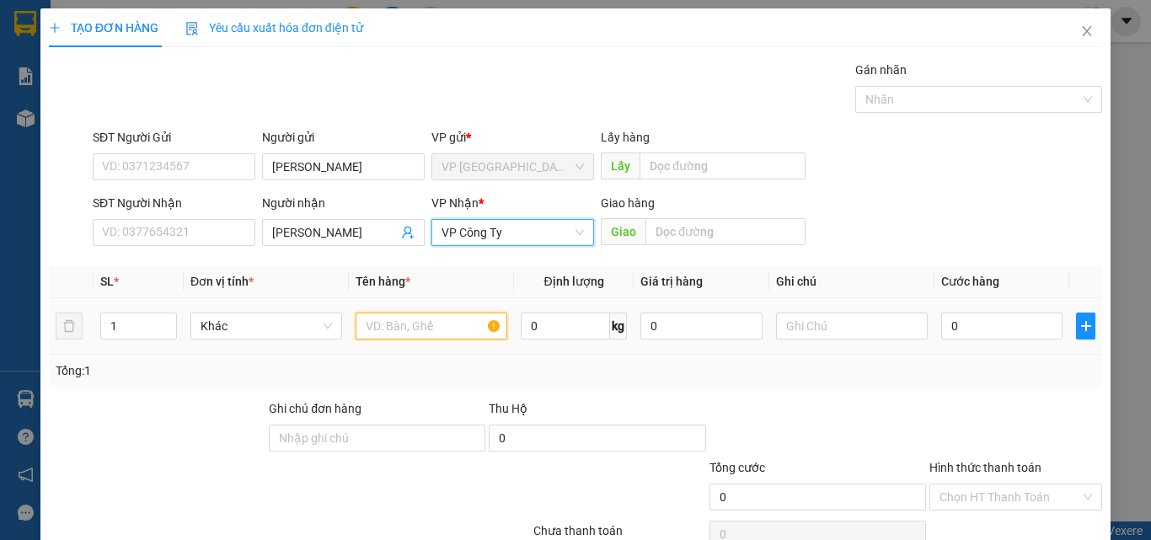
click at [432, 326] on input "text" at bounding box center [431, 326] width 152 height 27
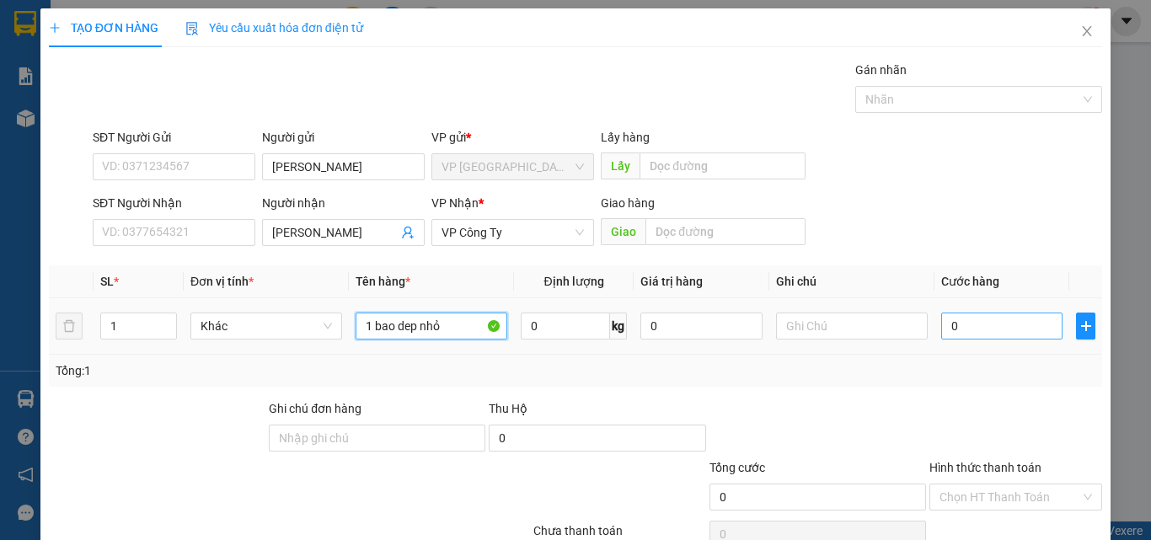
type input "1 bao dep nhỏ"
click at [957, 334] on input "0" at bounding box center [1001, 326] width 121 height 27
type input "8"
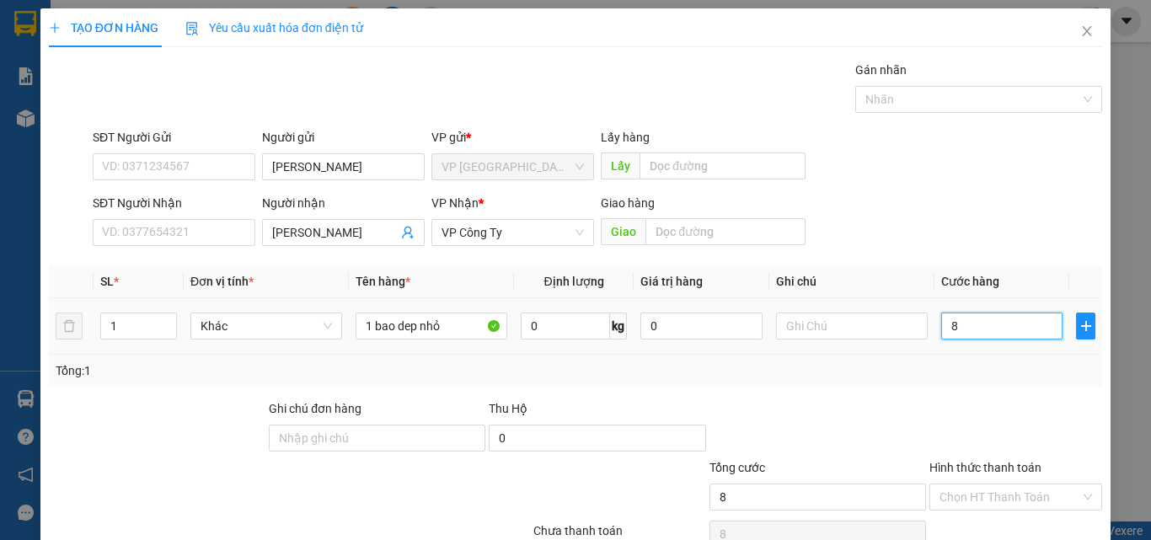
type input "80"
type input "800"
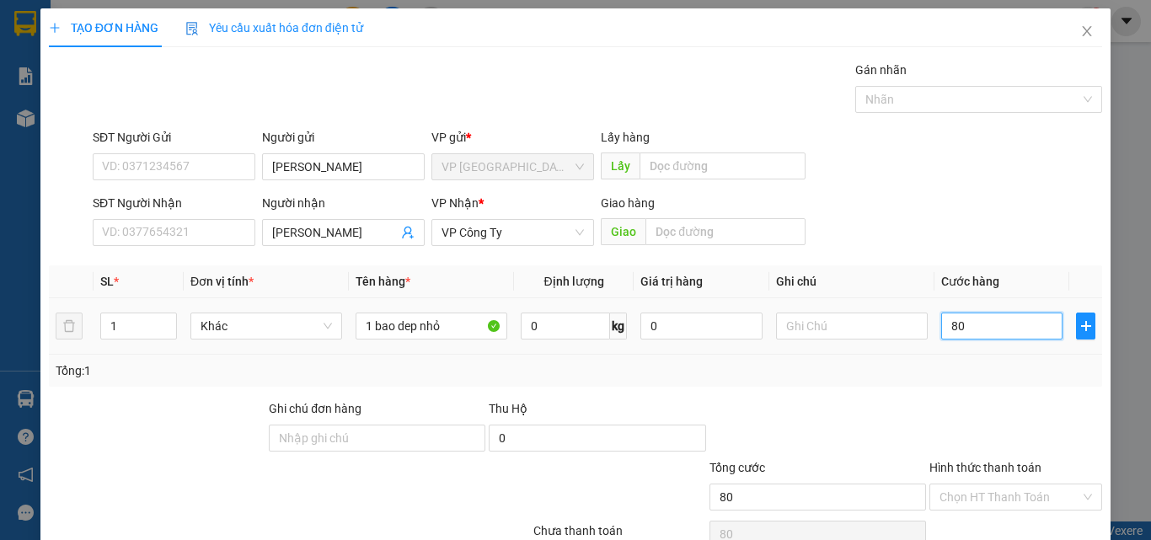
type input "800"
type input "8.000"
type input "80.000"
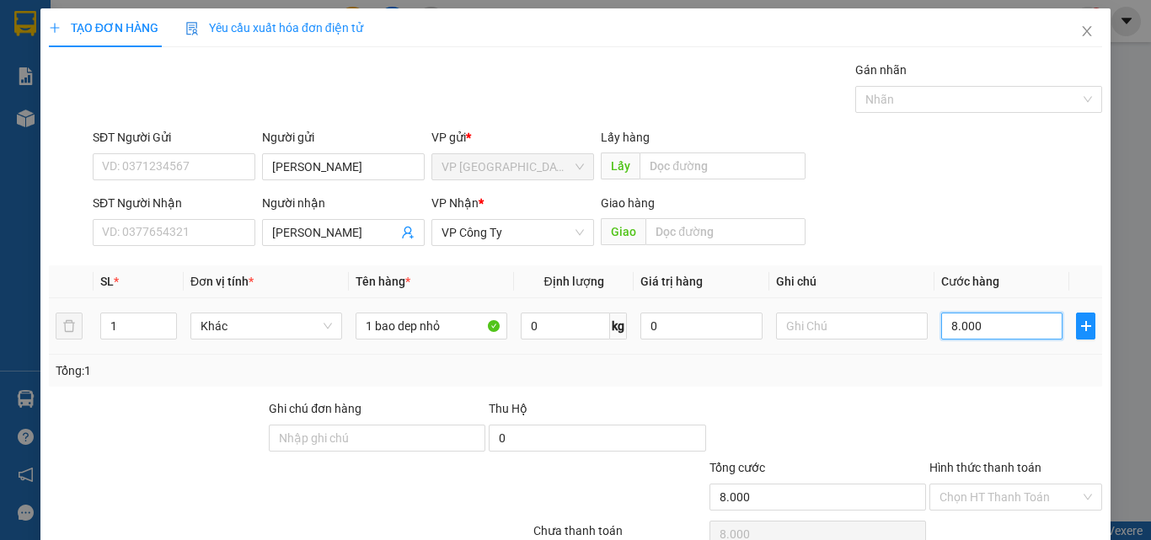
type input "80.000"
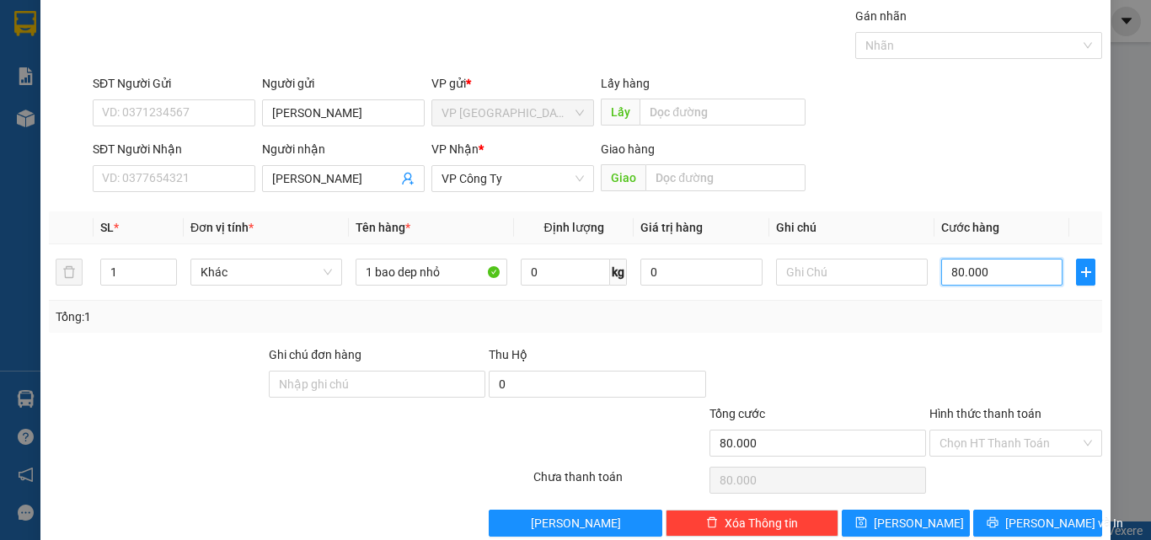
scroll to position [83, 0]
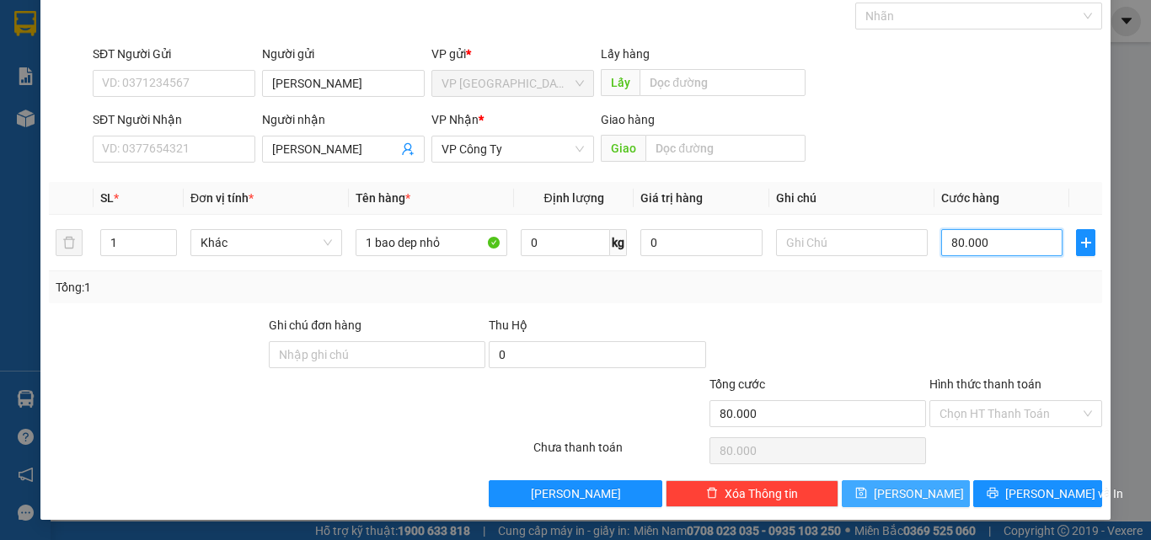
type input "80.000"
click at [895, 495] on span "[PERSON_NAME]" at bounding box center [919, 493] width 90 height 19
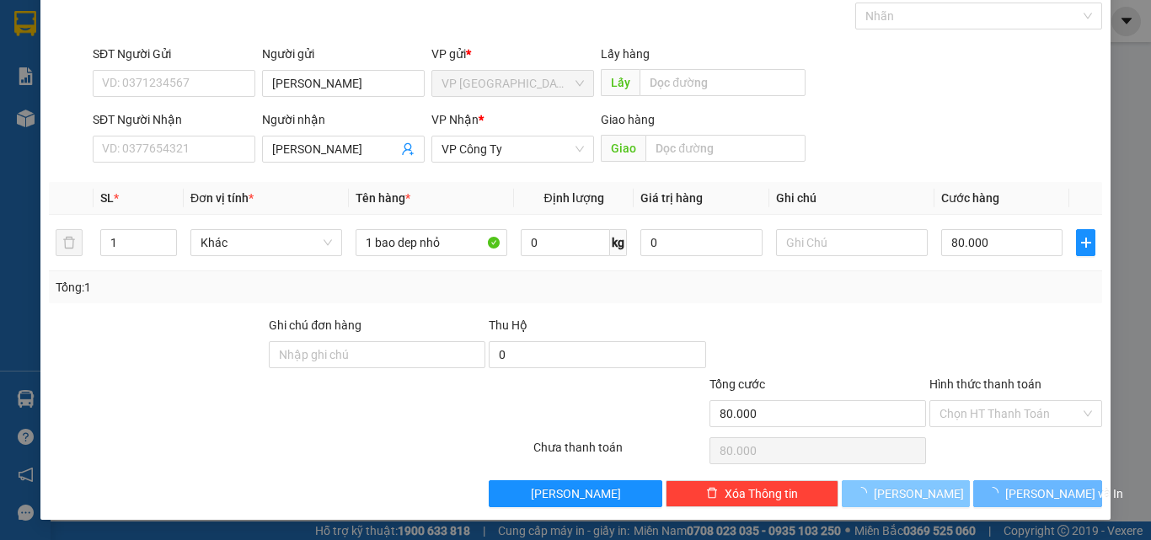
type input "0"
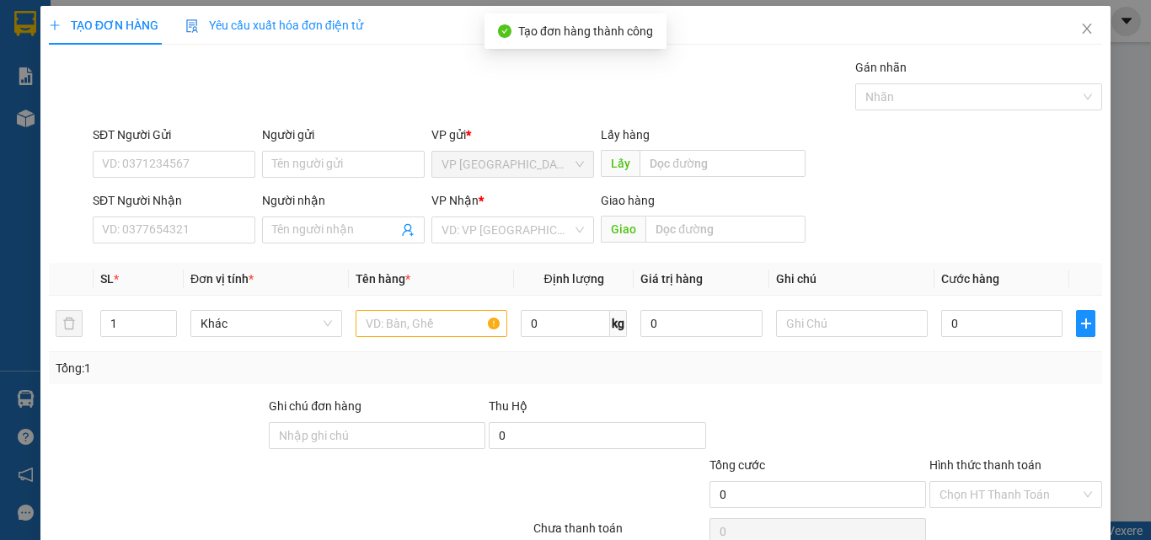
scroll to position [0, 0]
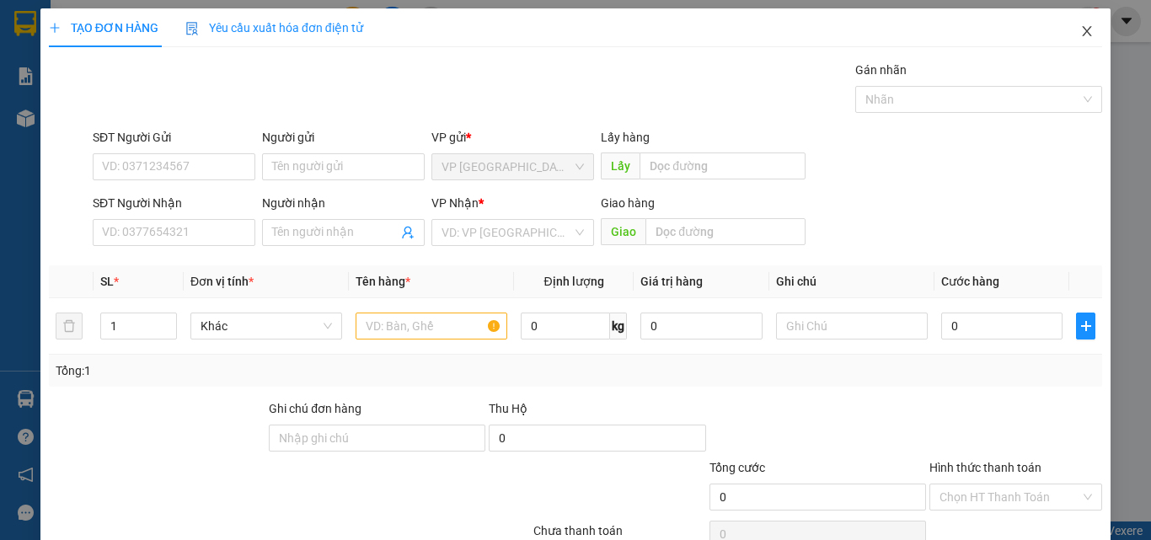
click at [1081, 26] on icon "close" at bounding box center [1086, 30] width 13 height 13
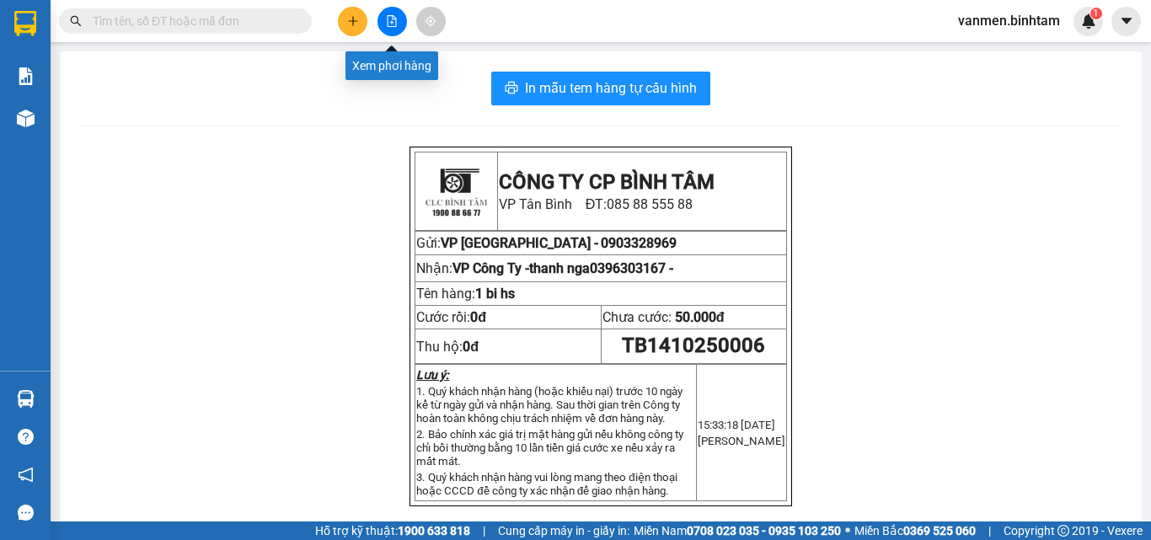
click at [396, 17] on icon "file-add" at bounding box center [392, 21] width 12 height 12
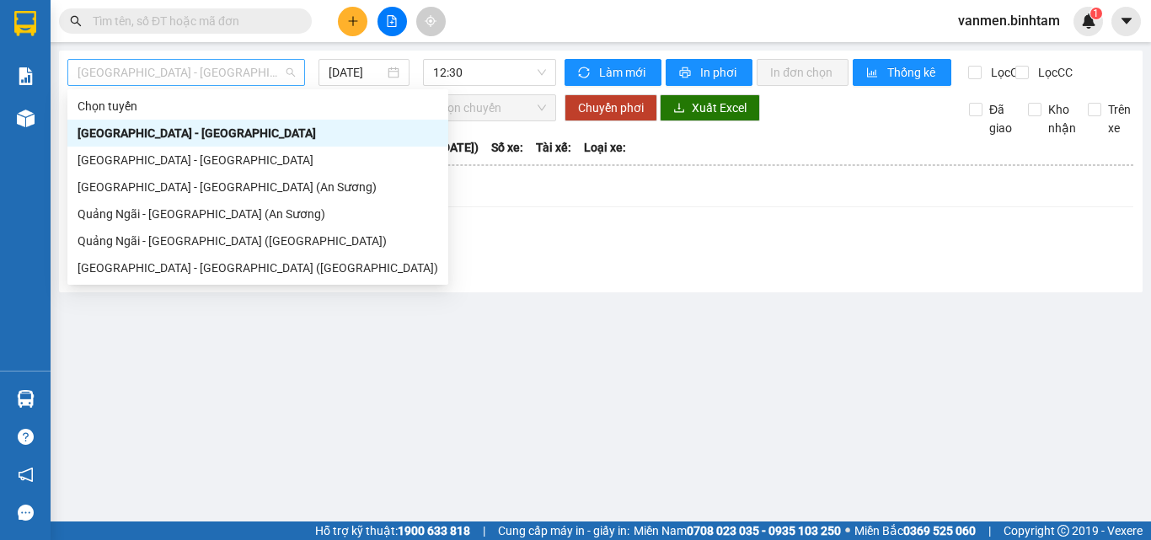
click at [211, 74] on span "[GEOGRAPHIC_DATA] - [GEOGRAPHIC_DATA]" at bounding box center [185, 72] width 217 height 25
click at [120, 191] on div "[GEOGRAPHIC_DATA] - [GEOGRAPHIC_DATA] (An Sương)" at bounding box center [257, 187] width 361 height 19
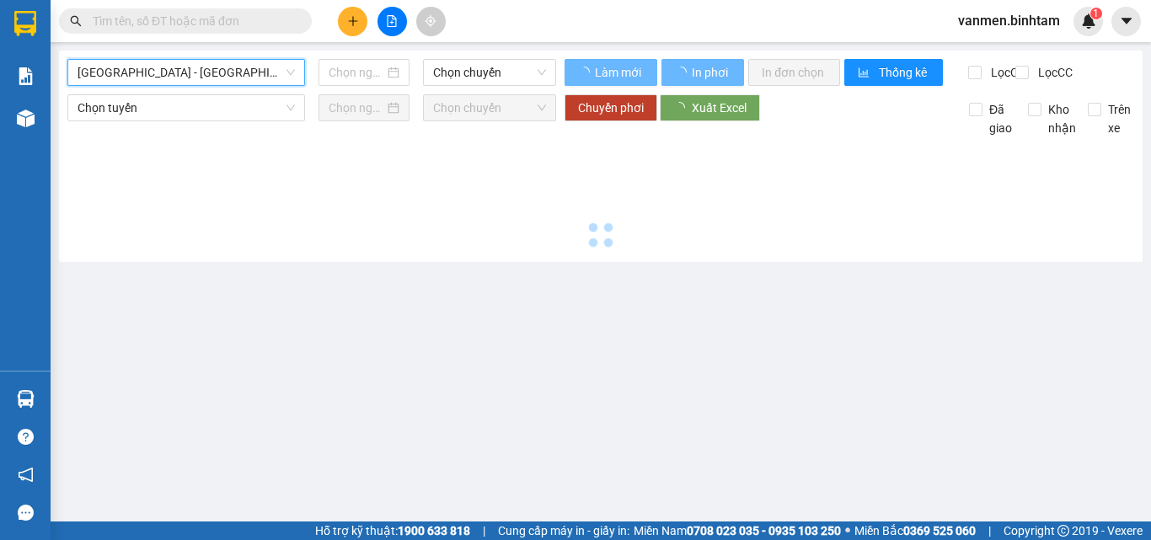
type input "[DATE]"
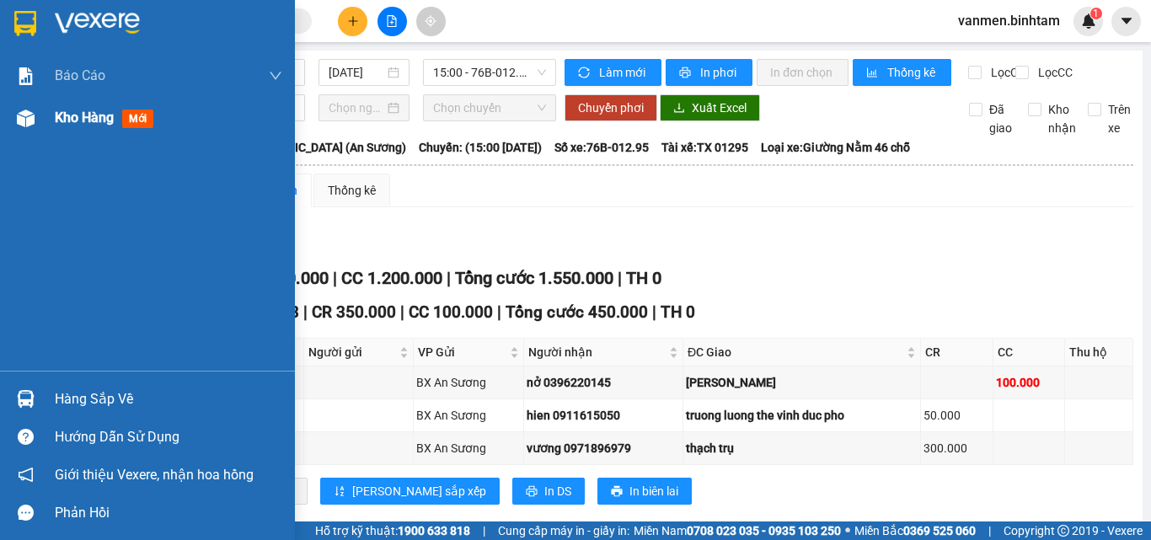
click at [23, 117] on img at bounding box center [26, 119] width 18 height 18
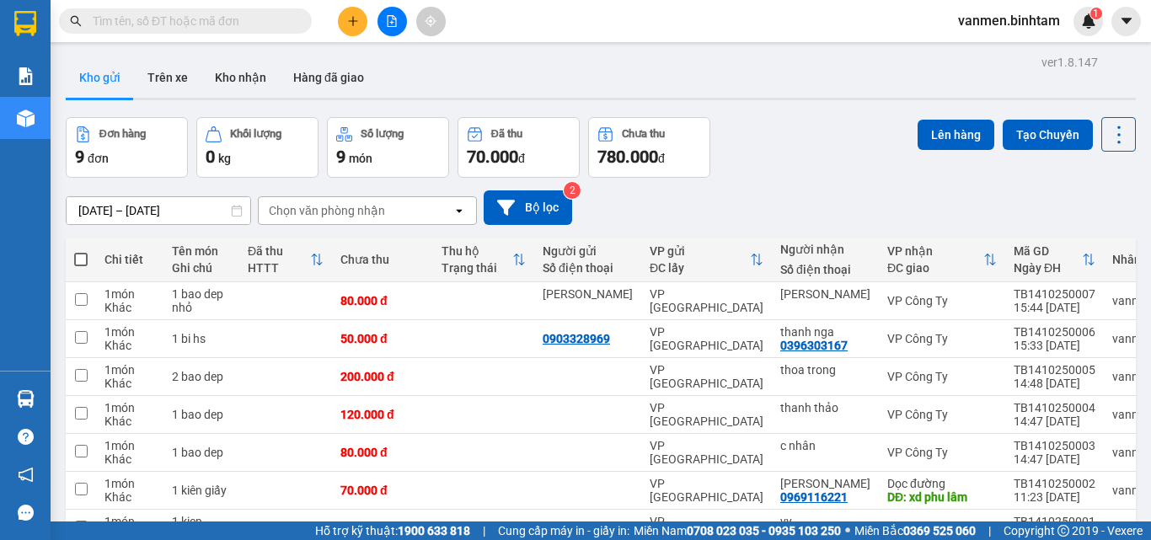
click at [81, 257] on span at bounding box center [80, 259] width 13 height 13
click at [81, 251] on input "checkbox" at bounding box center [81, 251] width 0 height 0
checkbox input "true"
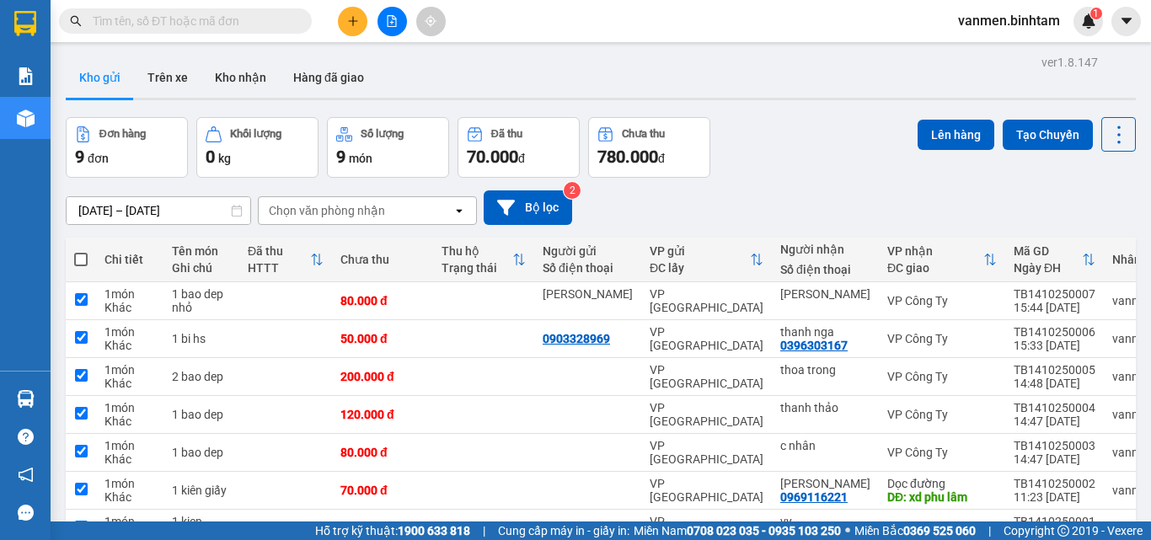
checkbox input "true"
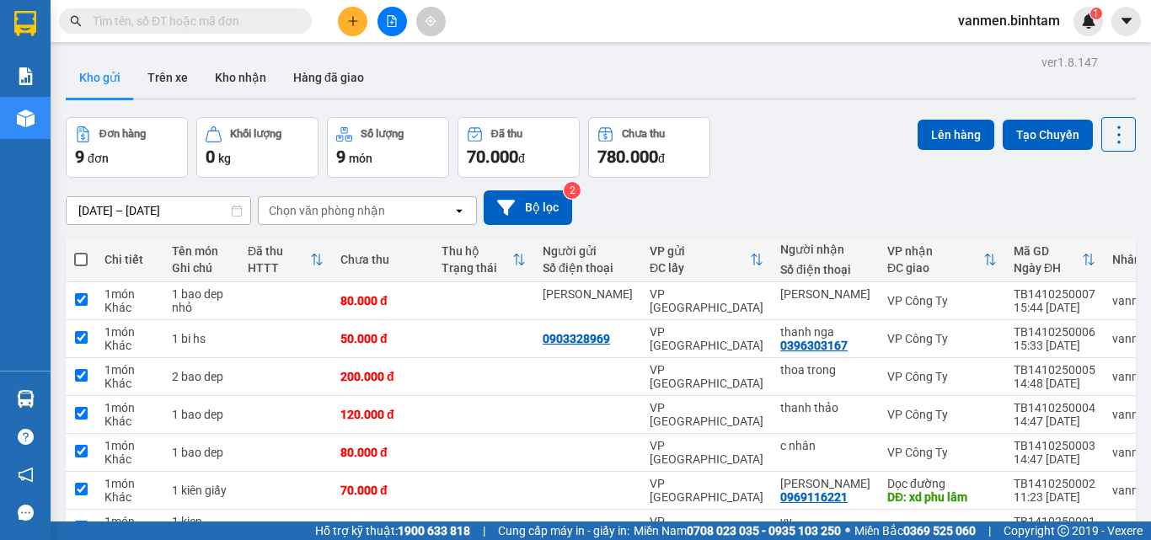
checkbox input "true"
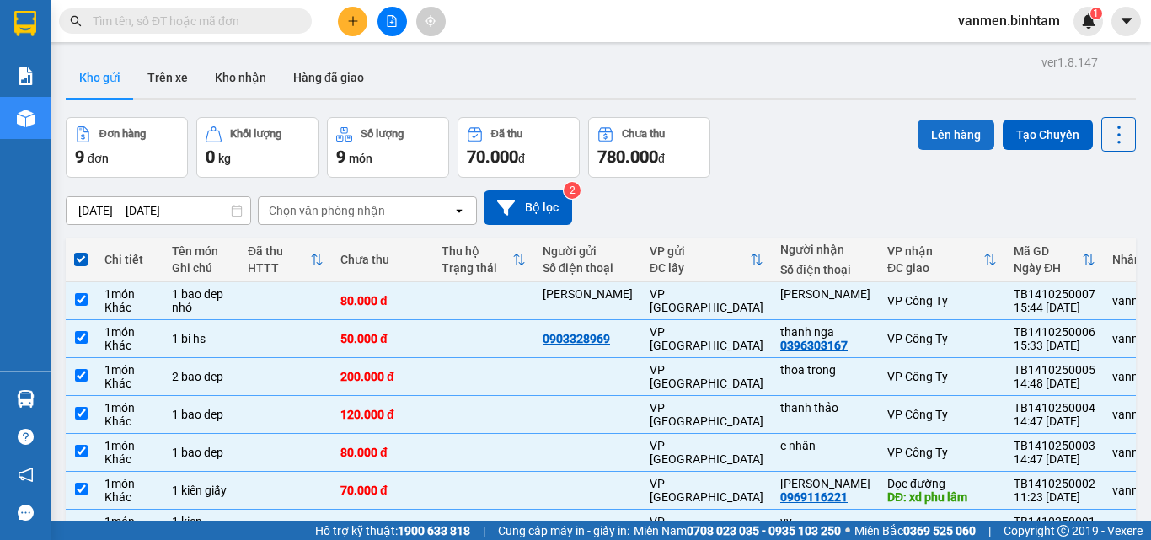
click at [961, 126] on button "Lên hàng" at bounding box center [955, 135] width 77 height 30
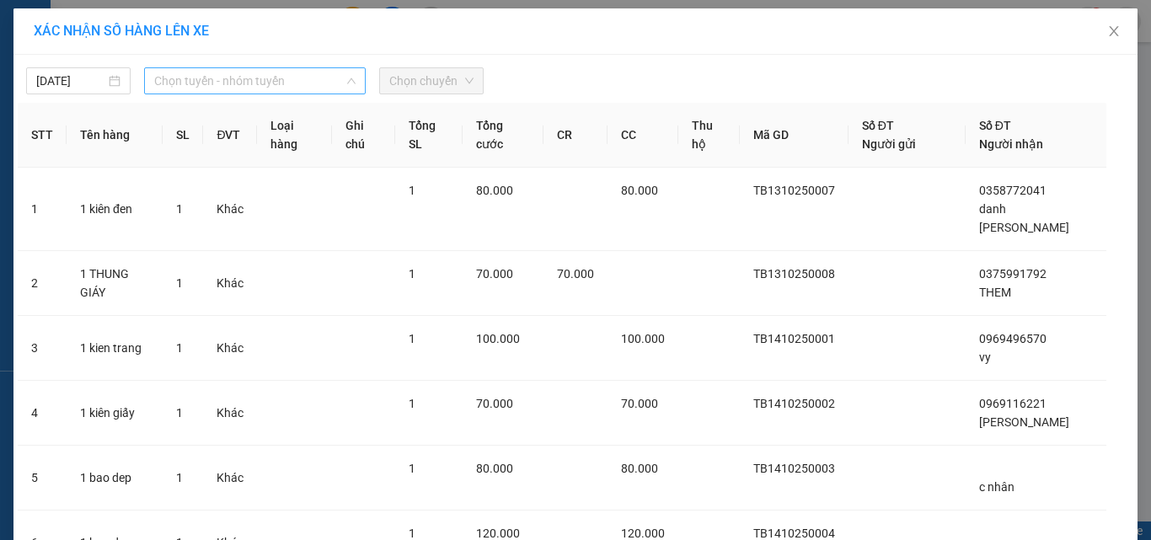
click at [226, 83] on span "Chọn tuyến - nhóm tuyến" at bounding box center [254, 80] width 201 height 25
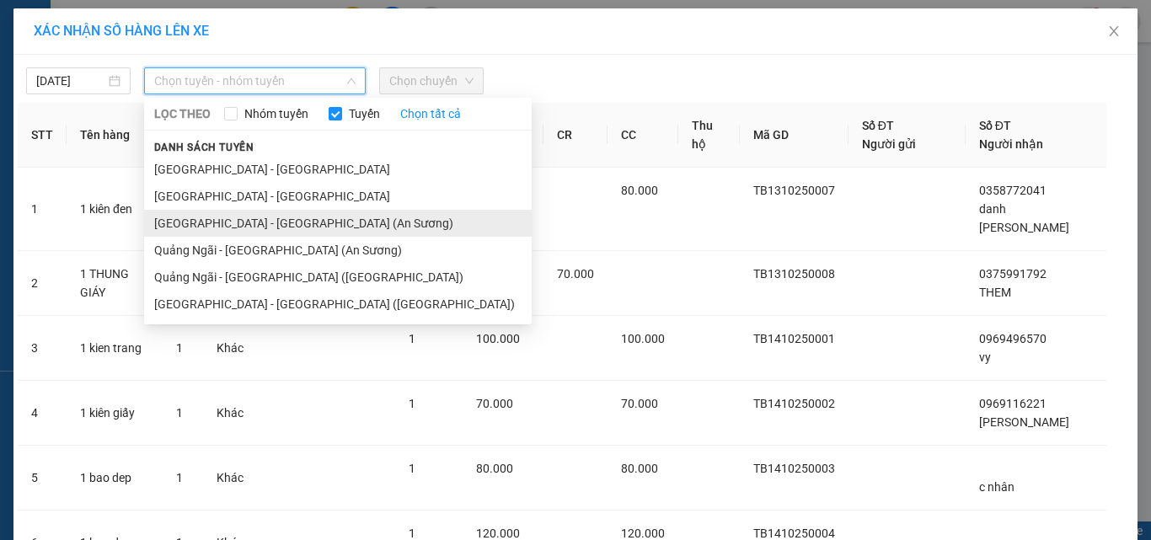
click at [229, 216] on li "[GEOGRAPHIC_DATA] - [GEOGRAPHIC_DATA] (An Sương)" at bounding box center [337, 223] width 387 height 27
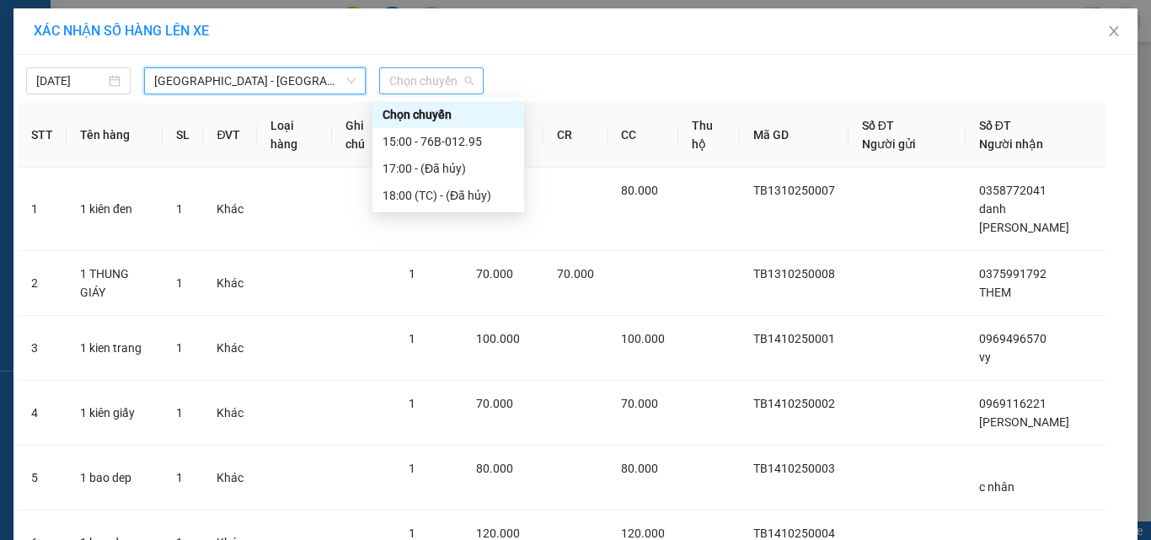
click at [412, 77] on span "Chọn chuyến" at bounding box center [431, 80] width 84 height 25
click at [424, 142] on div "15:00 - 76B-012.95" at bounding box center [447, 141] width 131 height 19
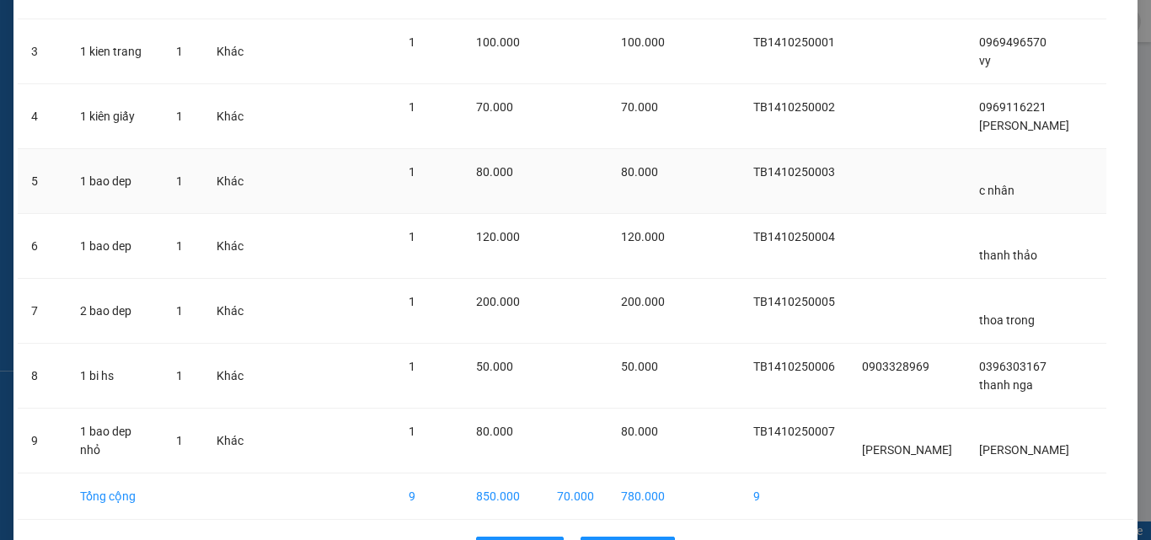
scroll to position [345, 0]
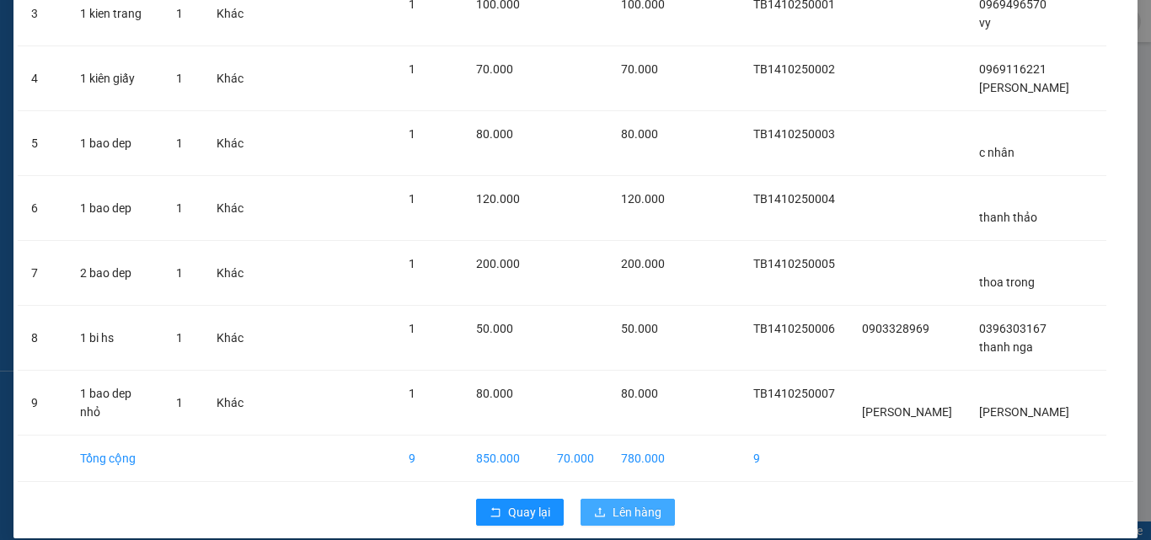
click at [629, 495] on span "Lên hàng" at bounding box center [636, 512] width 49 height 19
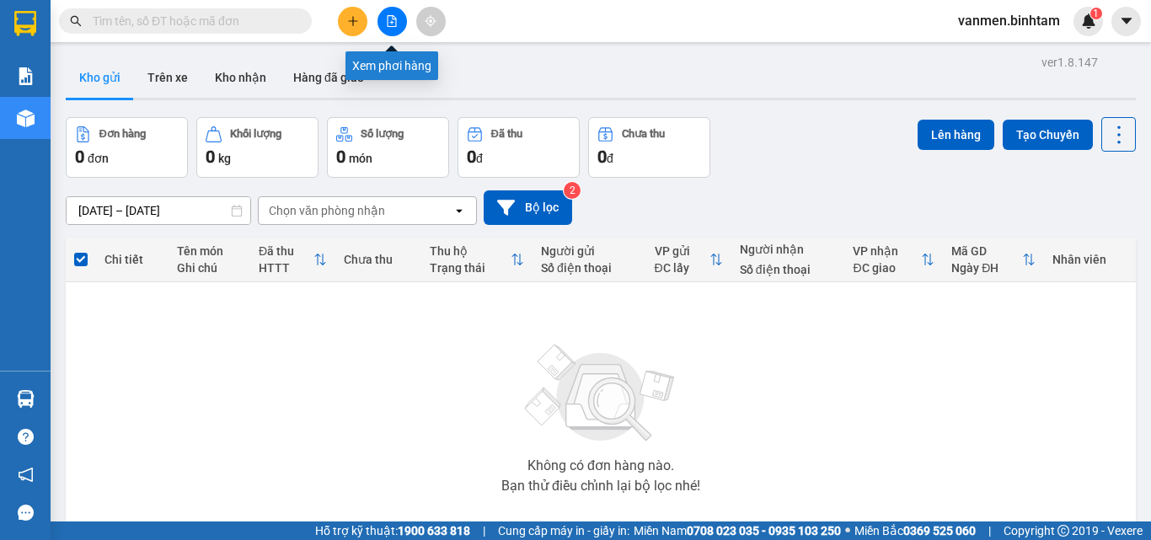
click at [392, 19] on icon "file-add" at bounding box center [392, 21] width 12 height 12
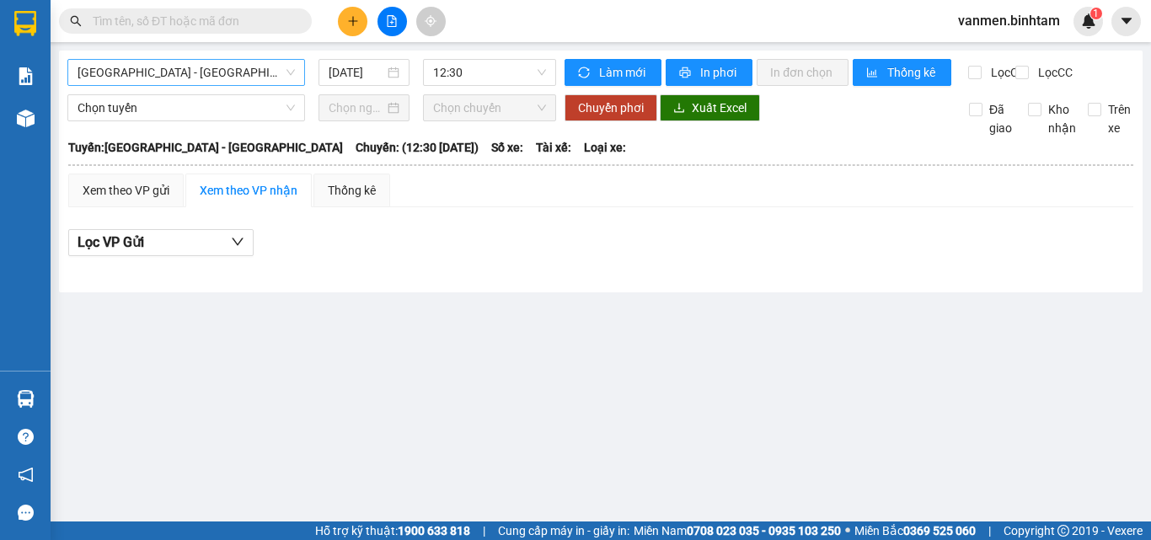
click at [181, 78] on span "[GEOGRAPHIC_DATA] - [GEOGRAPHIC_DATA]" at bounding box center [185, 72] width 217 height 25
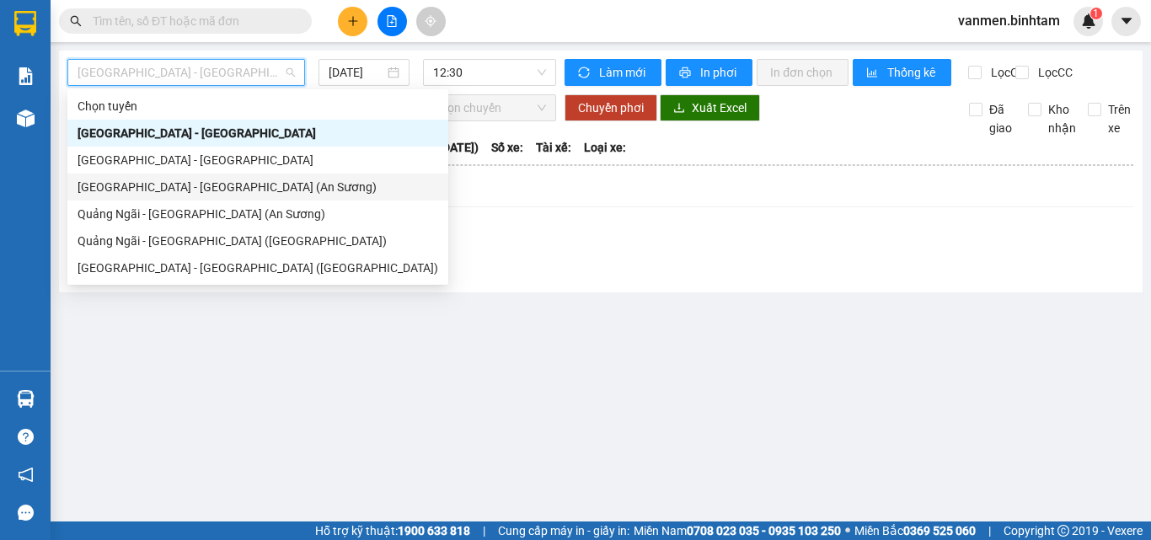
click at [166, 190] on div "[GEOGRAPHIC_DATA] - [GEOGRAPHIC_DATA] (An Sương)" at bounding box center [257, 187] width 361 height 19
type input "[DATE]"
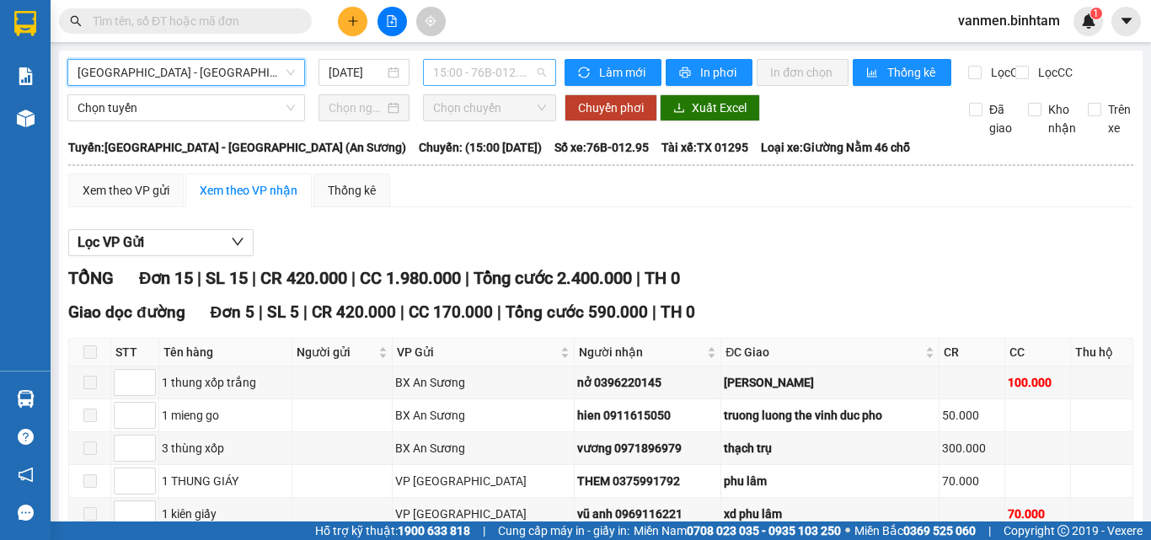
click at [459, 70] on span "15:00 - 76B-012.95" at bounding box center [489, 72] width 113 height 25
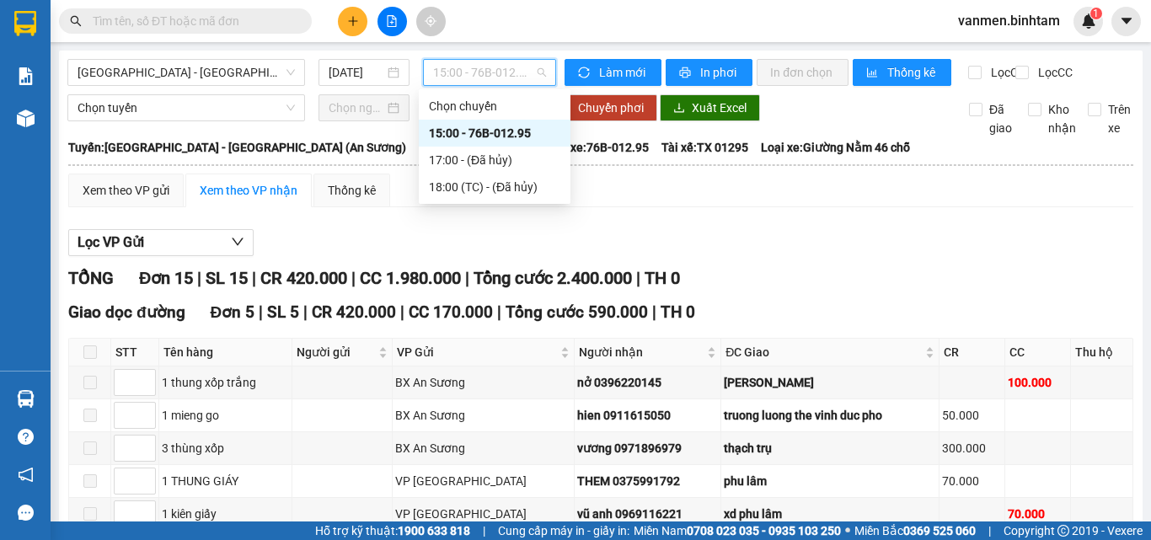
click at [473, 134] on div "15:00 - 76B-012.95" at bounding box center [494, 133] width 131 height 19
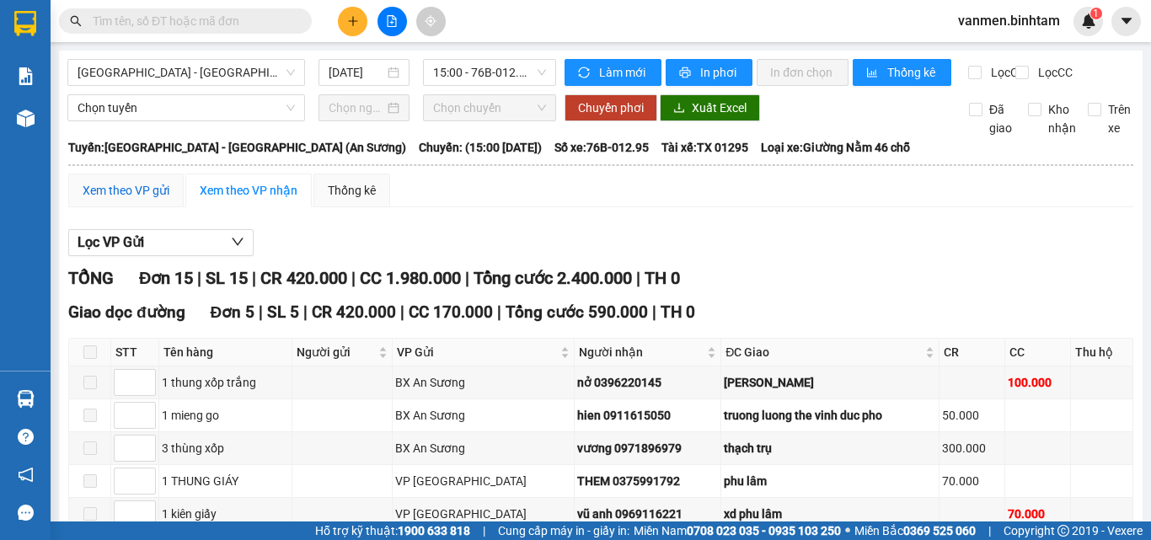
click at [146, 200] on div "Xem theo VP gửi" at bounding box center [126, 190] width 87 height 19
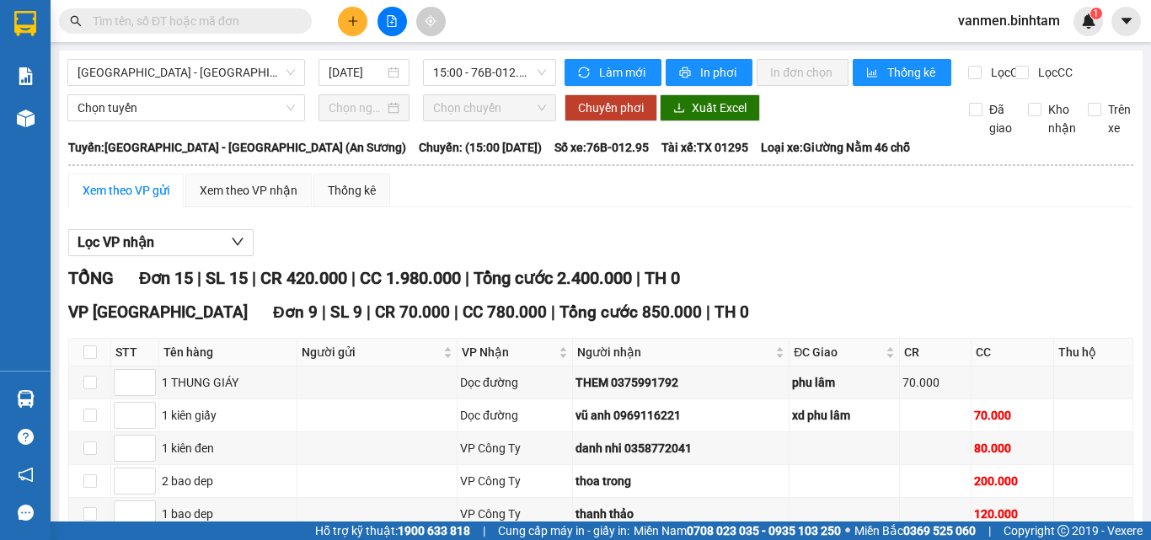
click at [117, 200] on div "Xem theo VP gửi" at bounding box center [126, 190] width 87 height 19
click at [227, 200] on div "Xem theo VP nhận" at bounding box center [249, 190] width 98 height 19
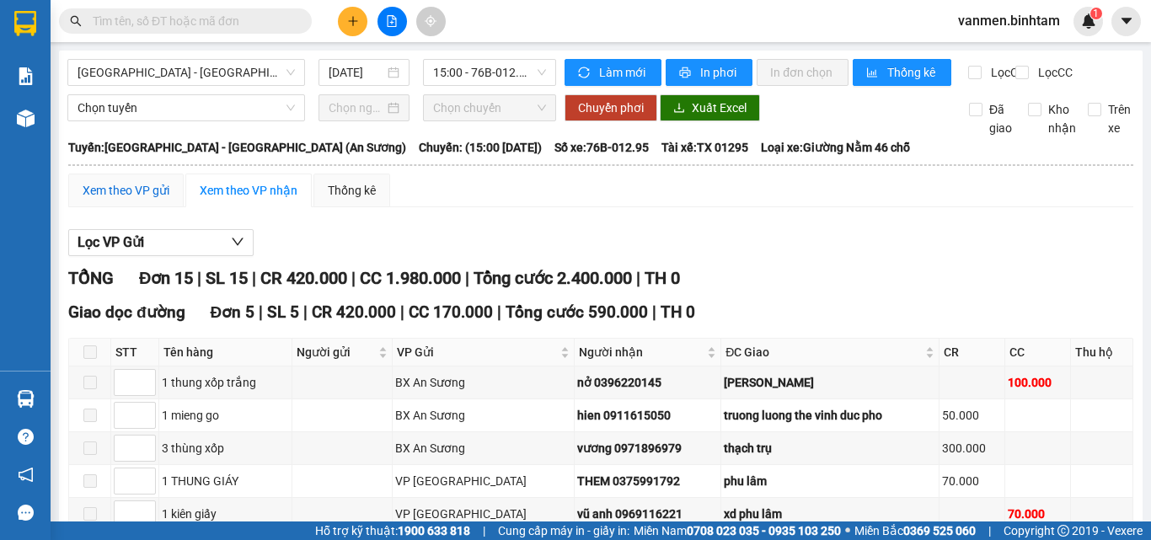
click at [148, 200] on div "Xem theo VP gửi" at bounding box center [126, 190] width 87 height 19
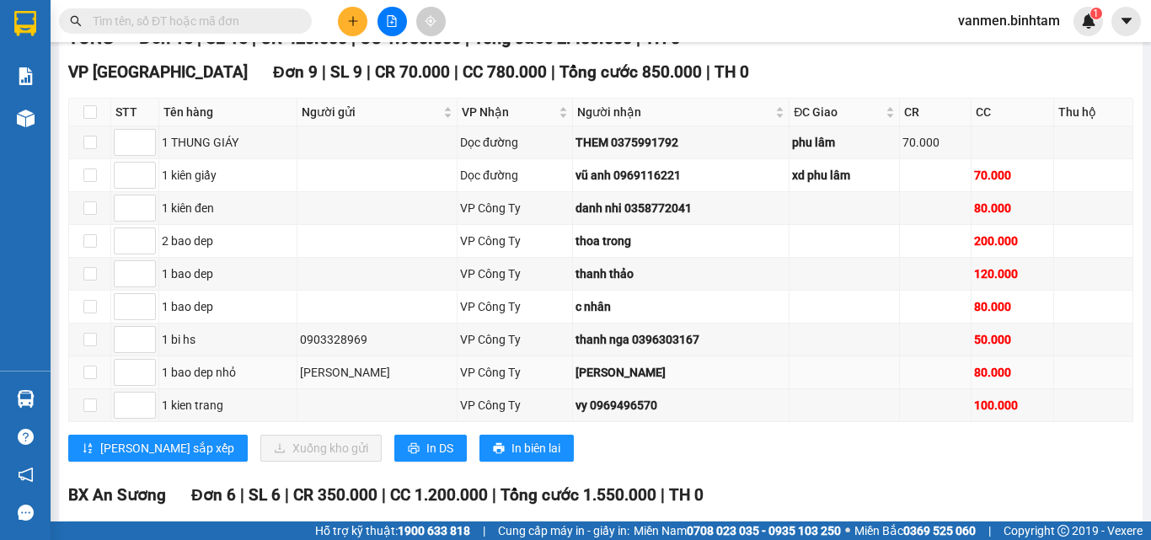
scroll to position [168, 0]
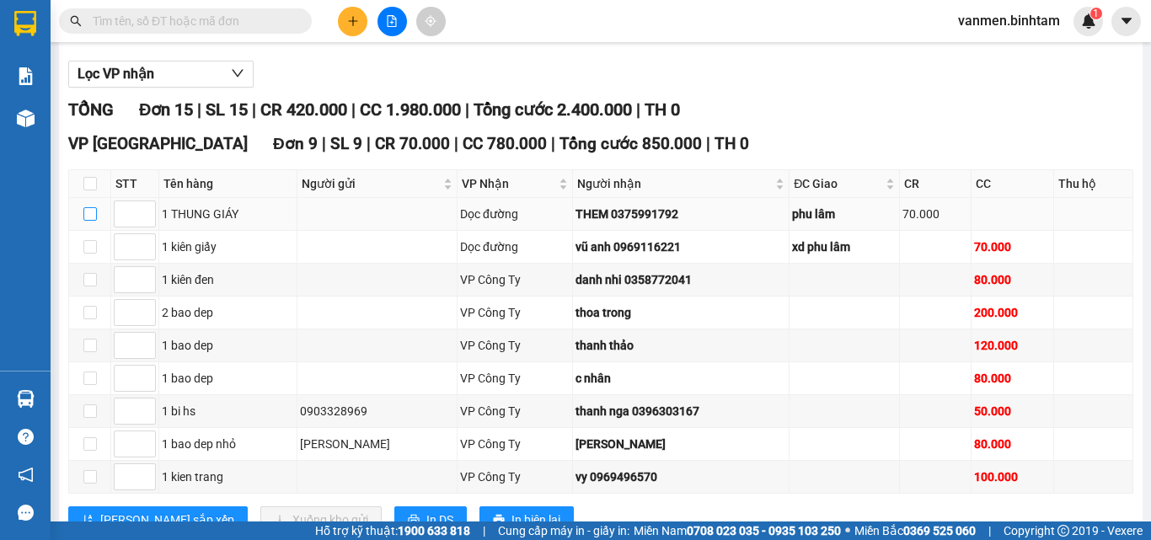
click at [88, 221] on input "checkbox" at bounding box center [89, 213] width 13 height 13
checkbox input "true"
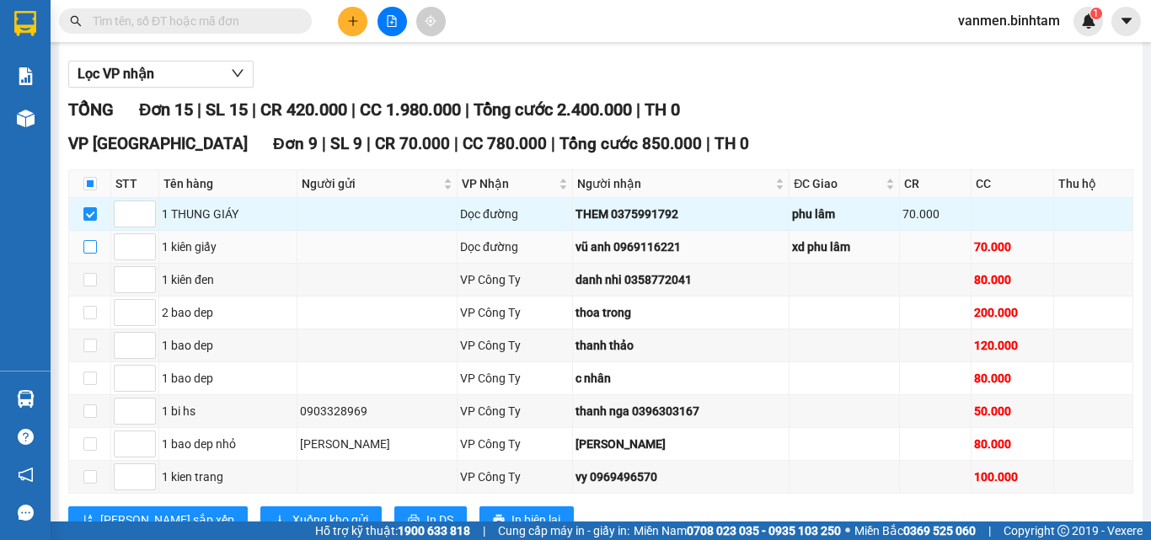
click at [91, 254] on input "checkbox" at bounding box center [89, 246] width 13 height 13
checkbox input "true"
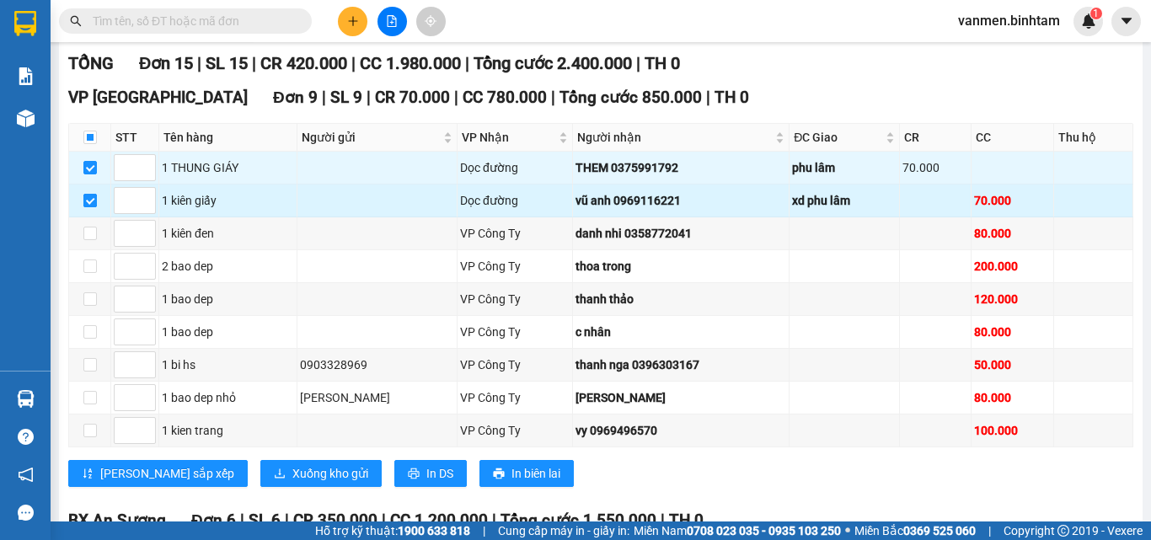
scroll to position [253, 0]
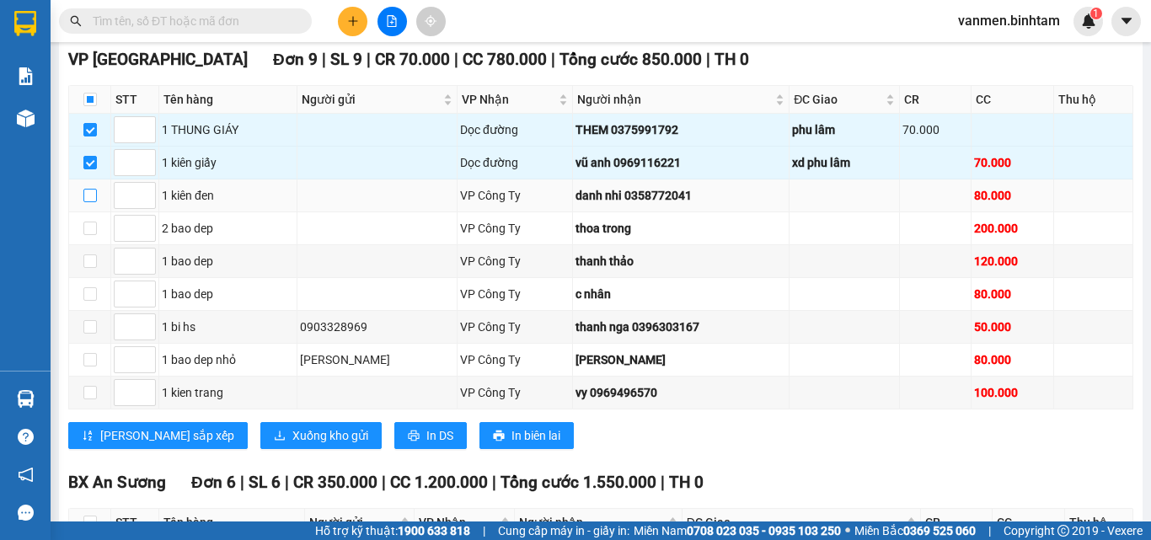
click at [88, 202] on input "checkbox" at bounding box center [89, 195] width 13 height 13
checkbox input "true"
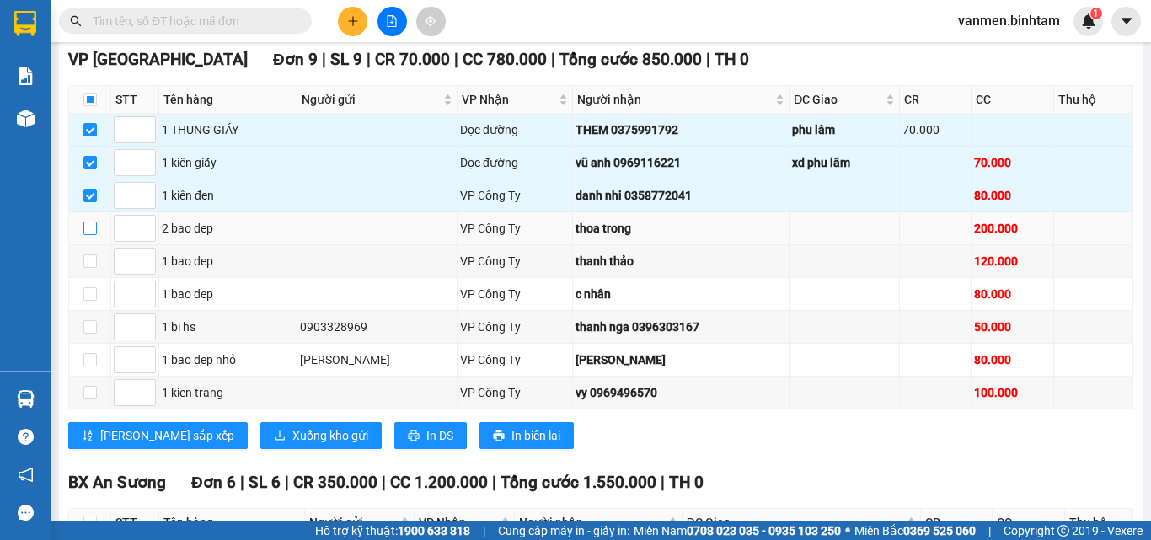
click at [92, 235] on input "checkbox" at bounding box center [89, 228] width 13 height 13
checkbox input "true"
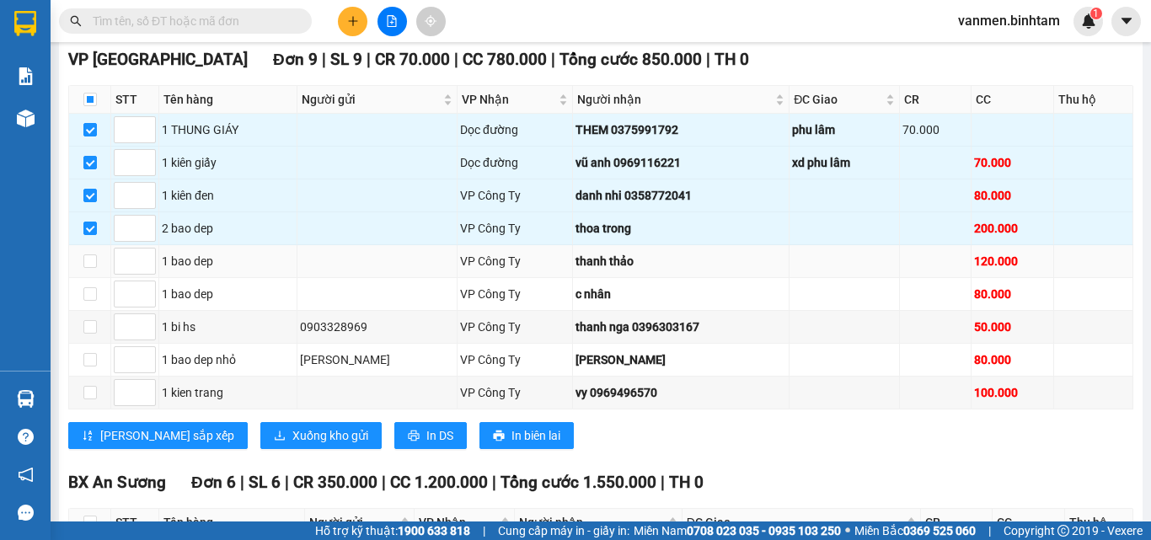
click at [82, 276] on td at bounding box center [90, 261] width 42 height 33
click at [93, 268] on input "checkbox" at bounding box center [89, 260] width 13 height 13
checkbox input "true"
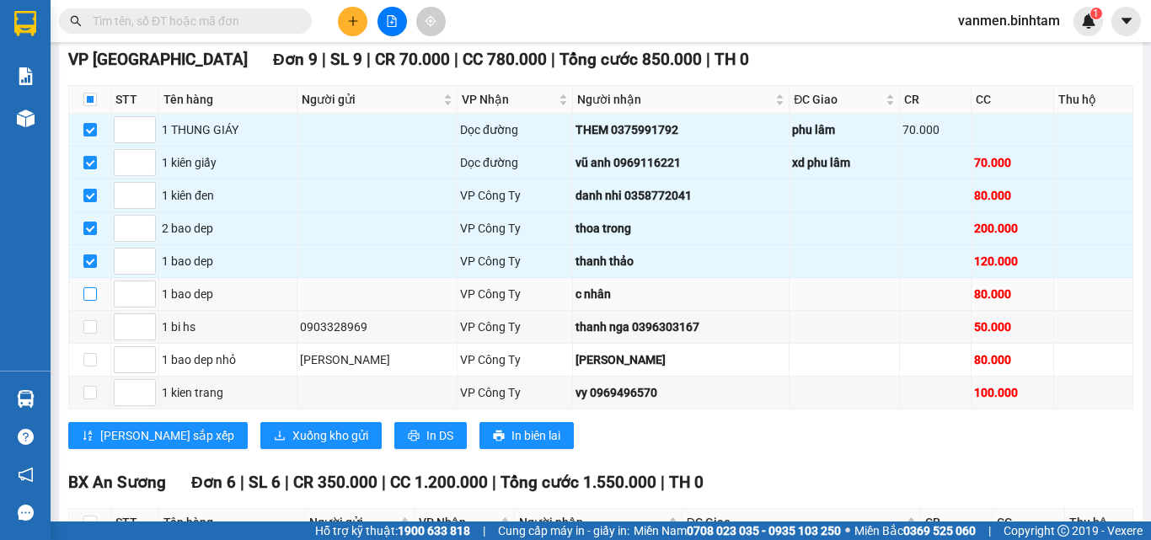
click at [92, 301] on input "checkbox" at bounding box center [89, 293] width 13 height 13
checkbox input "true"
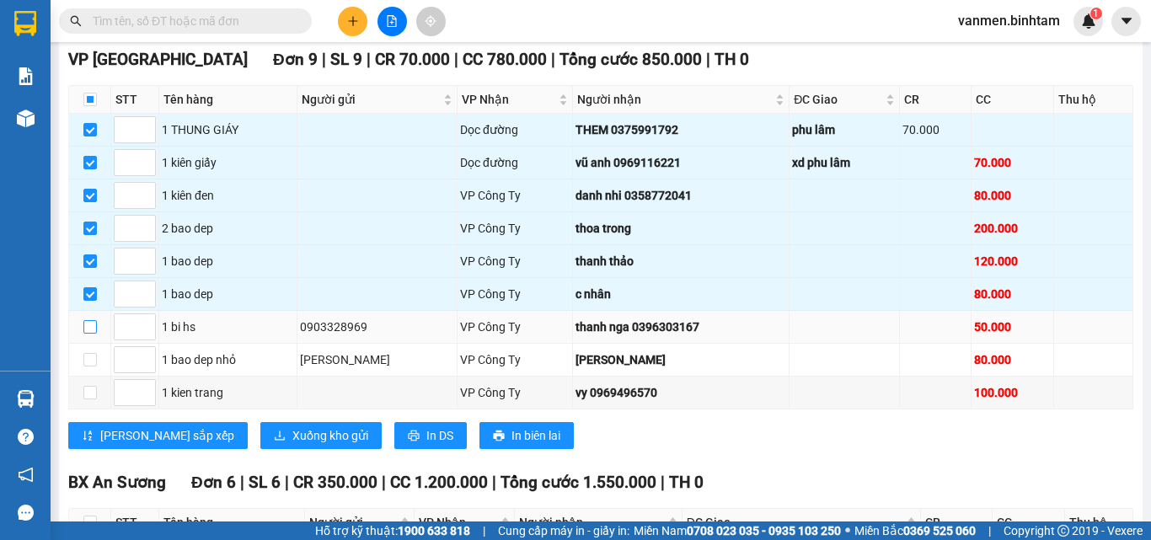
click at [85, 334] on input "checkbox" at bounding box center [89, 326] width 13 height 13
checkbox input "true"
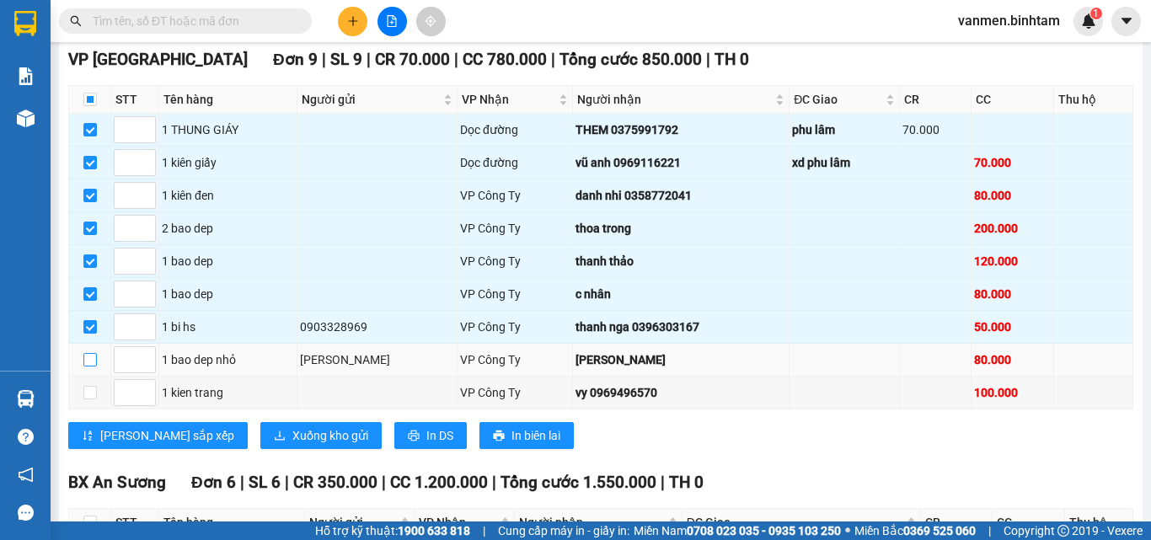
click at [88, 366] on input "checkbox" at bounding box center [89, 359] width 13 height 13
checkbox input "true"
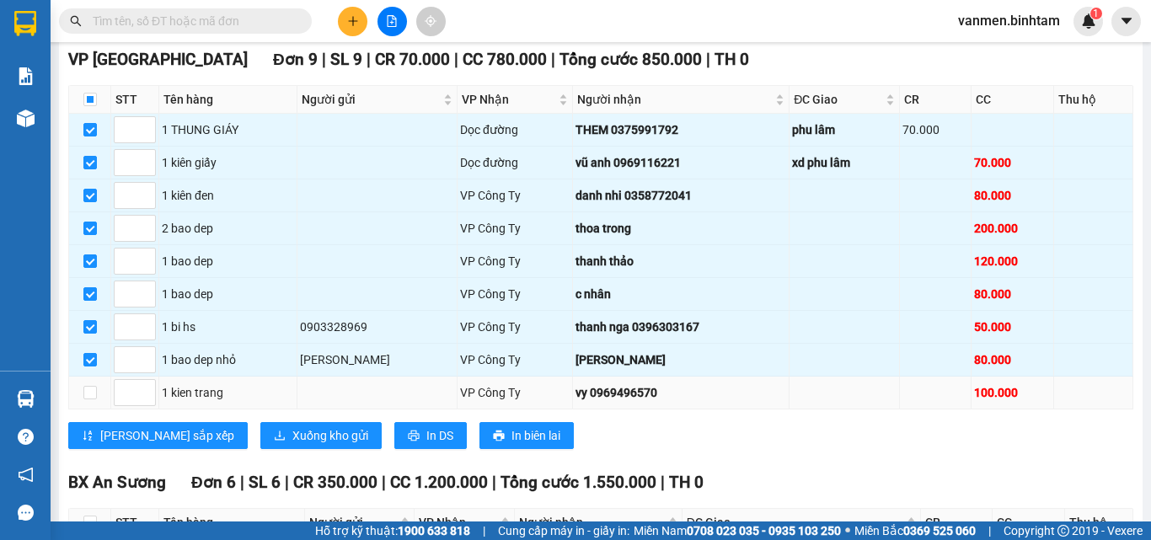
click at [100, 409] on td at bounding box center [90, 393] width 42 height 33
click at [89, 399] on label at bounding box center [89, 392] width 13 height 19
click at [89, 399] on input "checkbox" at bounding box center [89, 392] width 13 height 13
checkbox input "true"
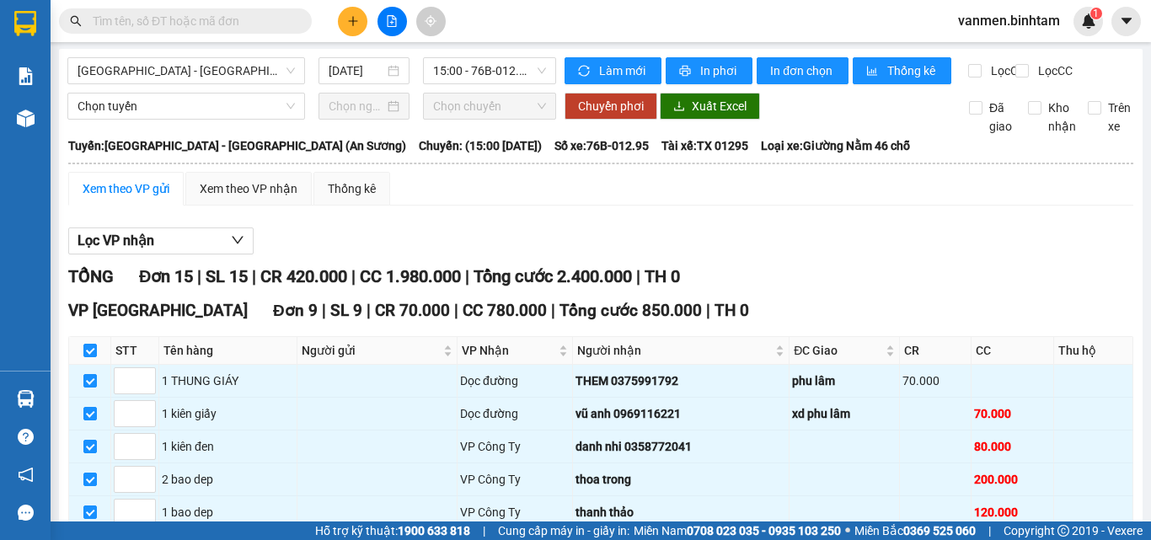
scroll to position [0, 0]
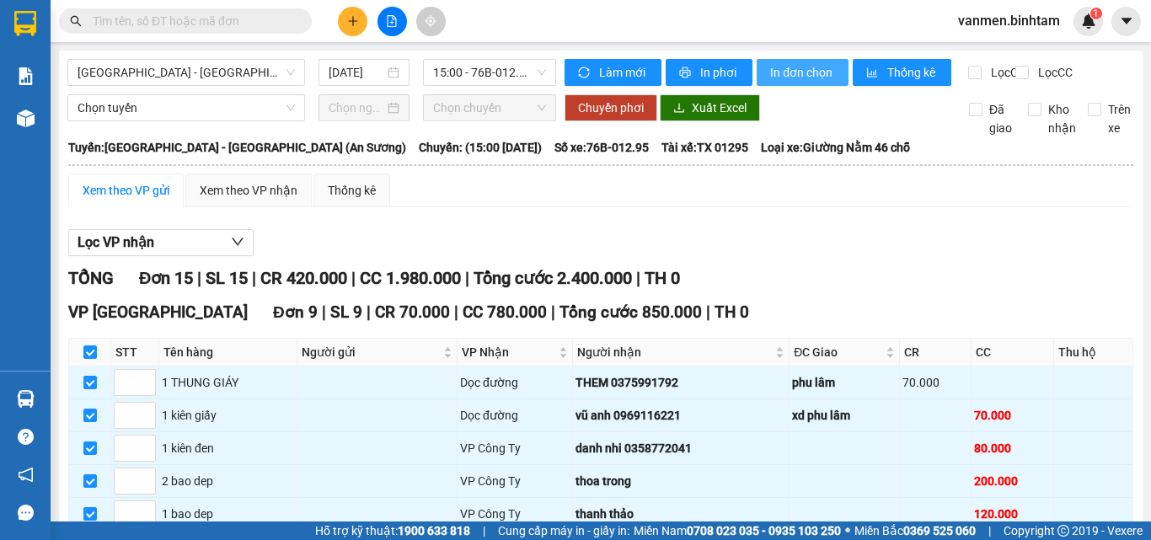
click at [788, 72] on span "In đơn chọn" at bounding box center [802, 72] width 65 height 19
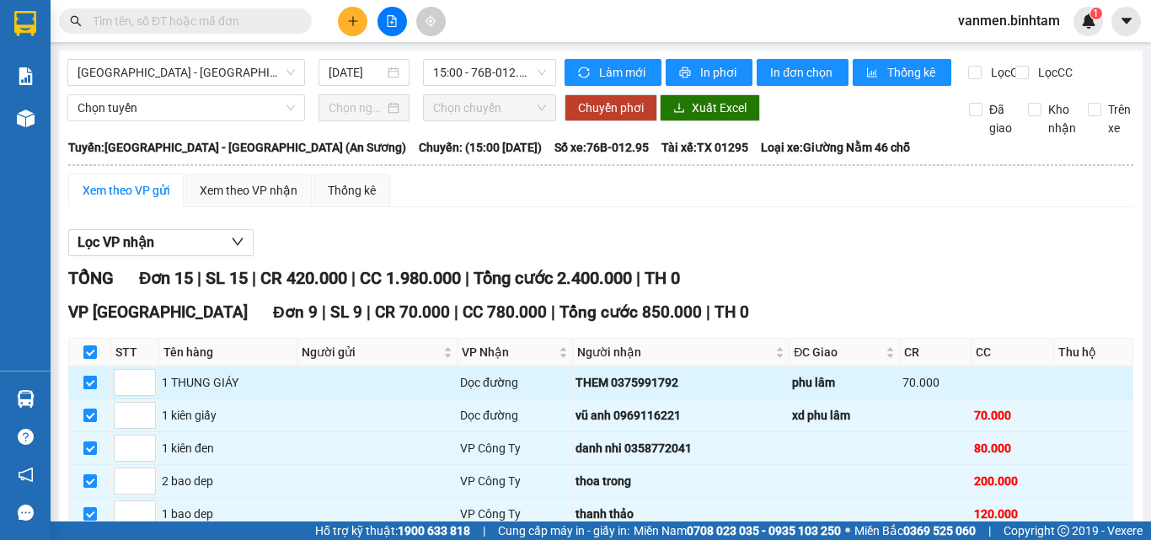
click at [92, 376] on input "checkbox" at bounding box center [89, 382] width 13 height 13
checkbox input "false"
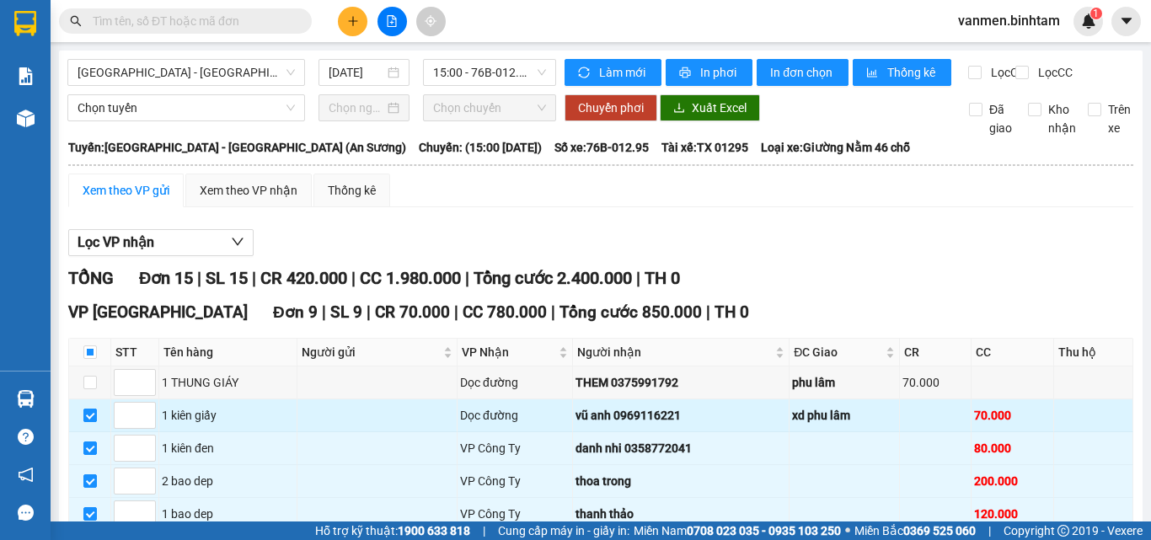
click at [91, 409] on input "checkbox" at bounding box center [89, 415] width 13 height 13
checkbox input "false"
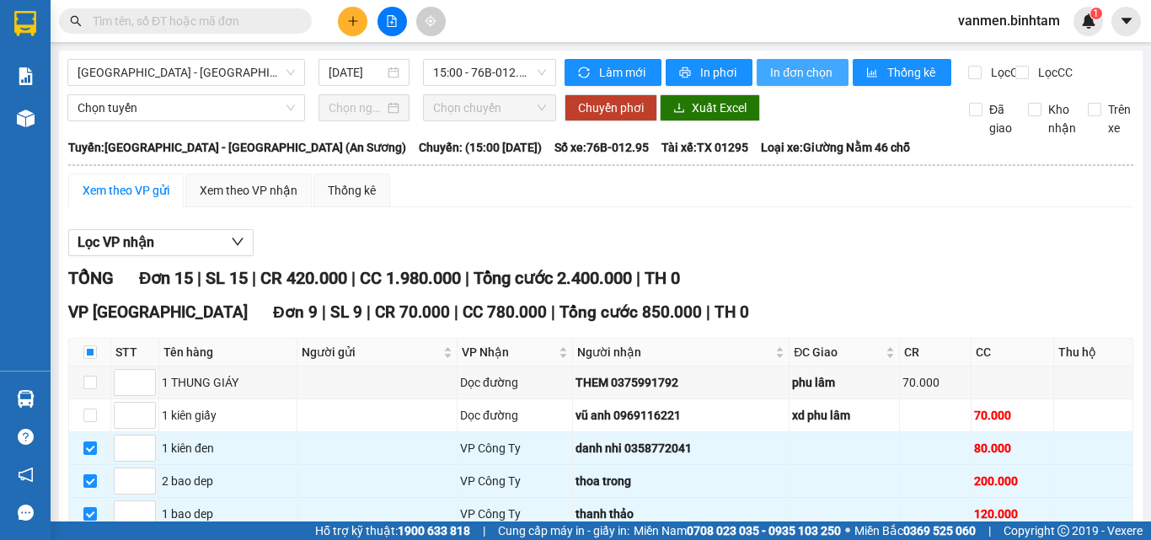
click at [795, 72] on span "In đơn chọn" at bounding box center [802, 72] width 65 height 19
click at [91, 366] on td at bounding box center [90, 382] width 42 height 33
drag, startPoint x: 90, startPoint y: 306, endPoint x: 89, endPoint y: 323, distance: 17.7
click at [90, 376] on input "checkbox" at bounding box center [89, 382] width 13 height 13
checkbox input "true"
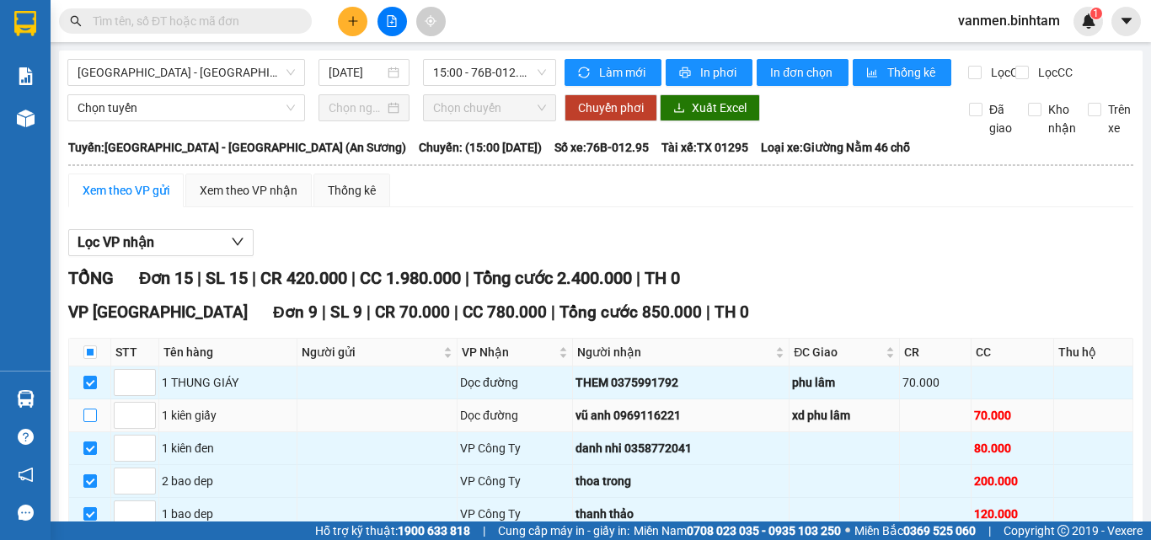
click at [94, 409] on input "checkbox" at bounding box center [89, 415] width 13 height 13
checkbox input "true"
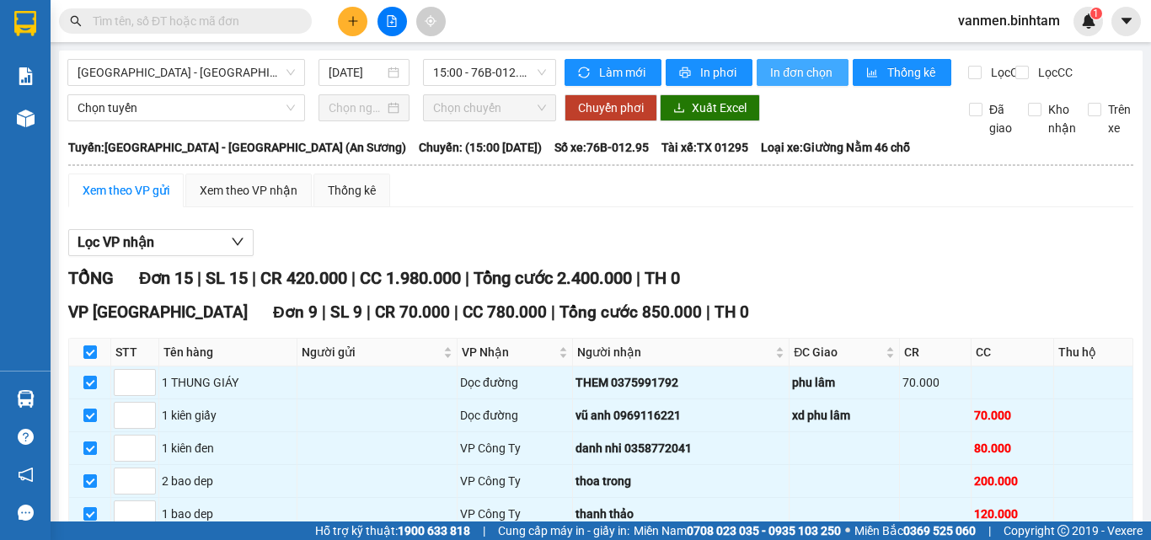
click at [796, 72] on span "In đơn chọn" at bounding box center [802, 72] width 65 height 19
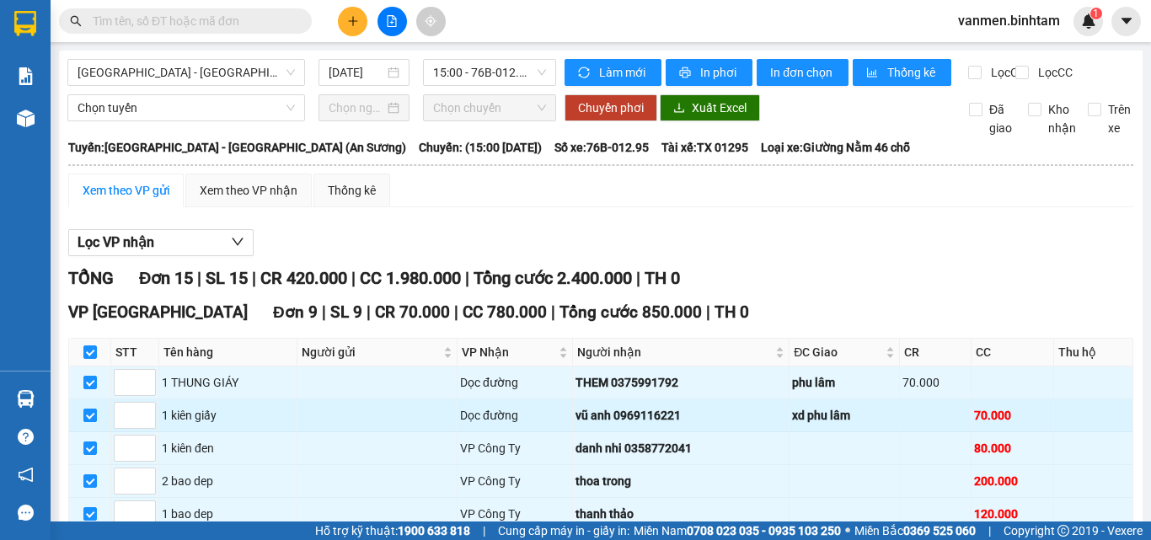
click at [88, 409] on input "checkbox" at bounding box center [89, 415] width 13 height 13
checkbox input "false"
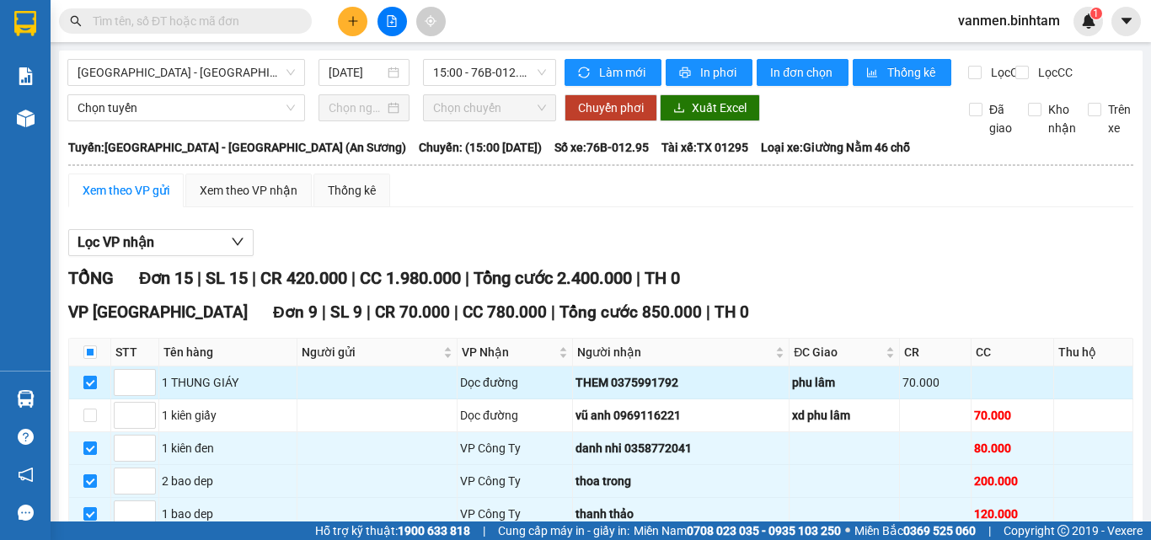
click at [88, 376] on input "checkbox" at bounding box center [89, 382] width 13 height 13
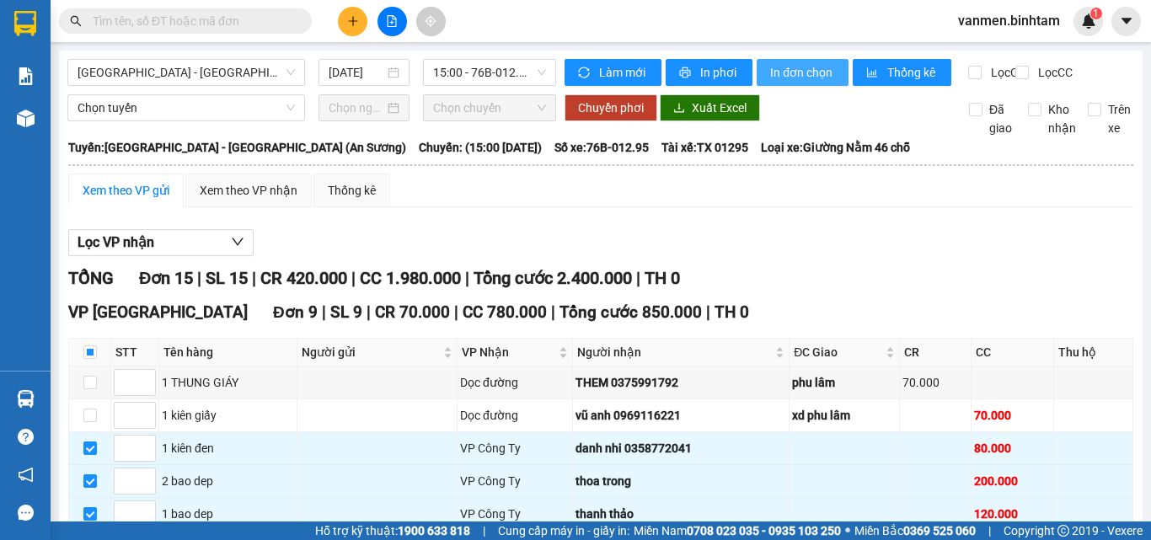
click at [791, 66] on span "In đơn chọn" at bounding box center [802, 72] width 65 height 19
click at [95, 389] on input "checkbox" at bounding box center [89, 382] width 13 height 13
checkbox input "true"
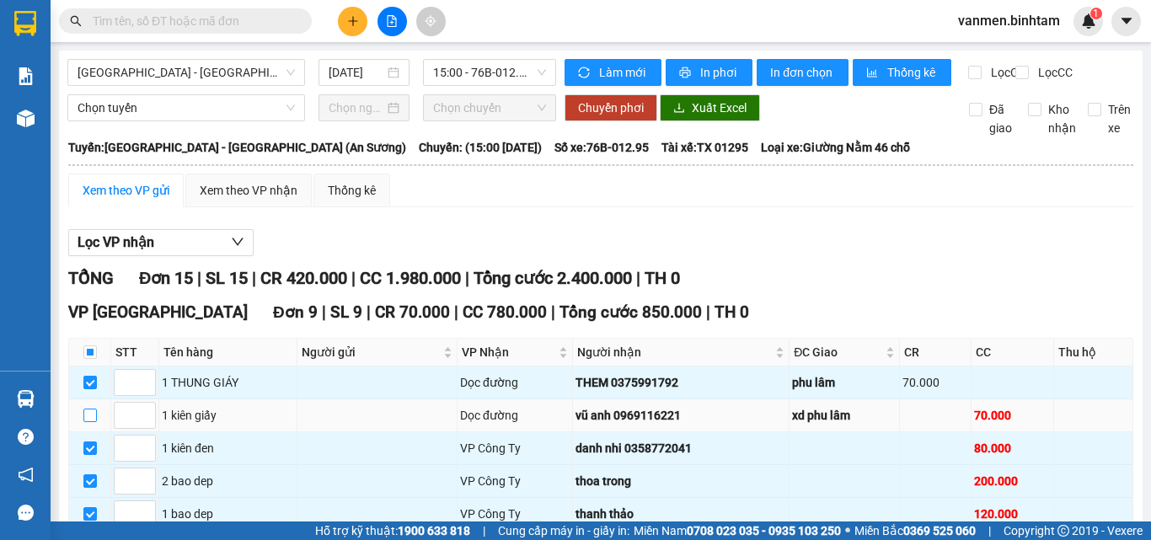
click at [90, 422] on input "checkbox" at bounding box center [89, 415] width 13 height 13
checkbox input "true"
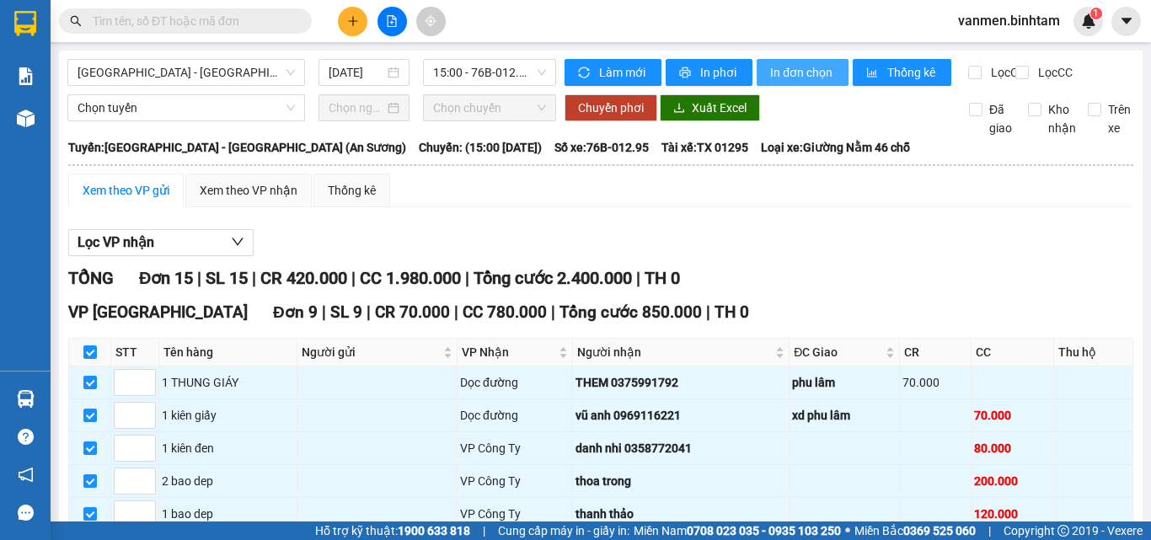
click at [796, 73] on span "In đơn chọn" at bounding box center [802, 72] width 65 height 19
